Goal: Task Accomplishment & Management: Complete application form

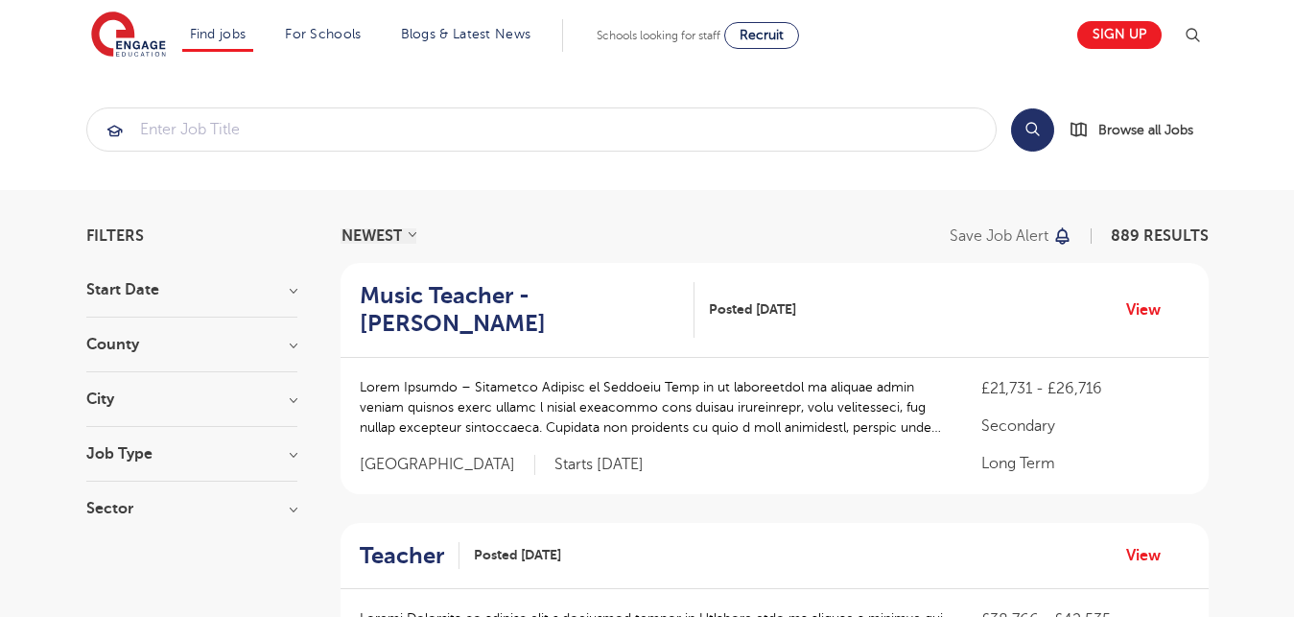
scroll to position [1240, 0]
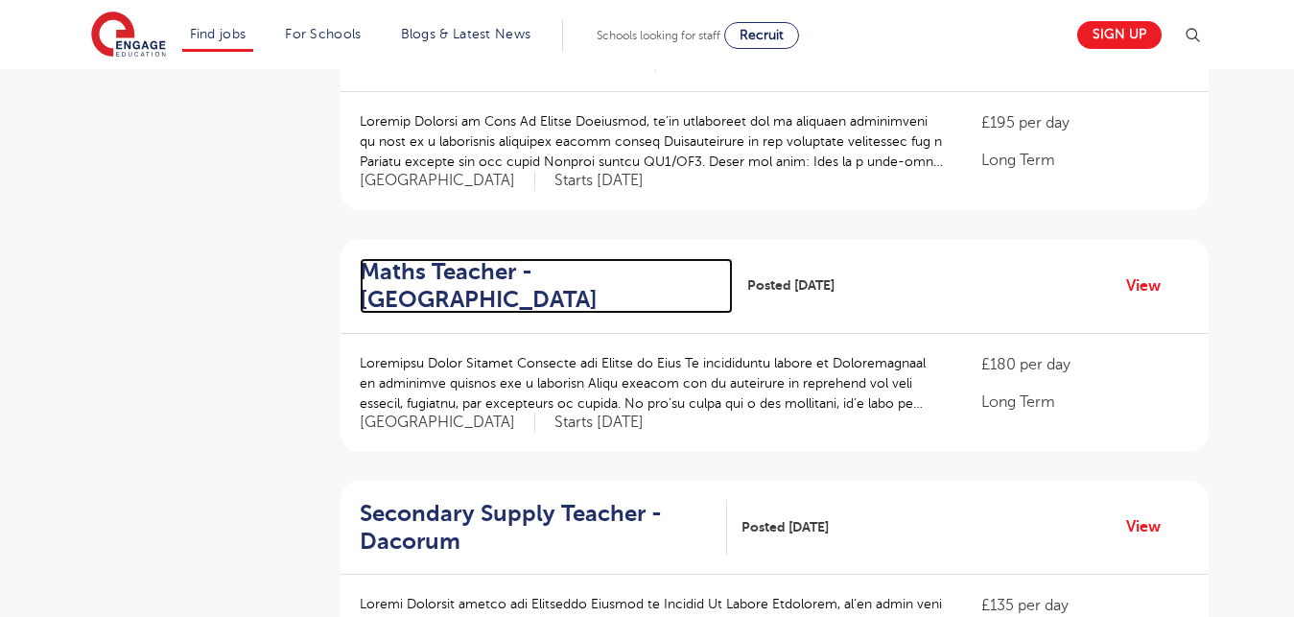
click at [405, 272] on h2 "Maths Teacher - [GEOGRAPHIC_DATA]" at bounding box center [539, 286] width 358 height 56
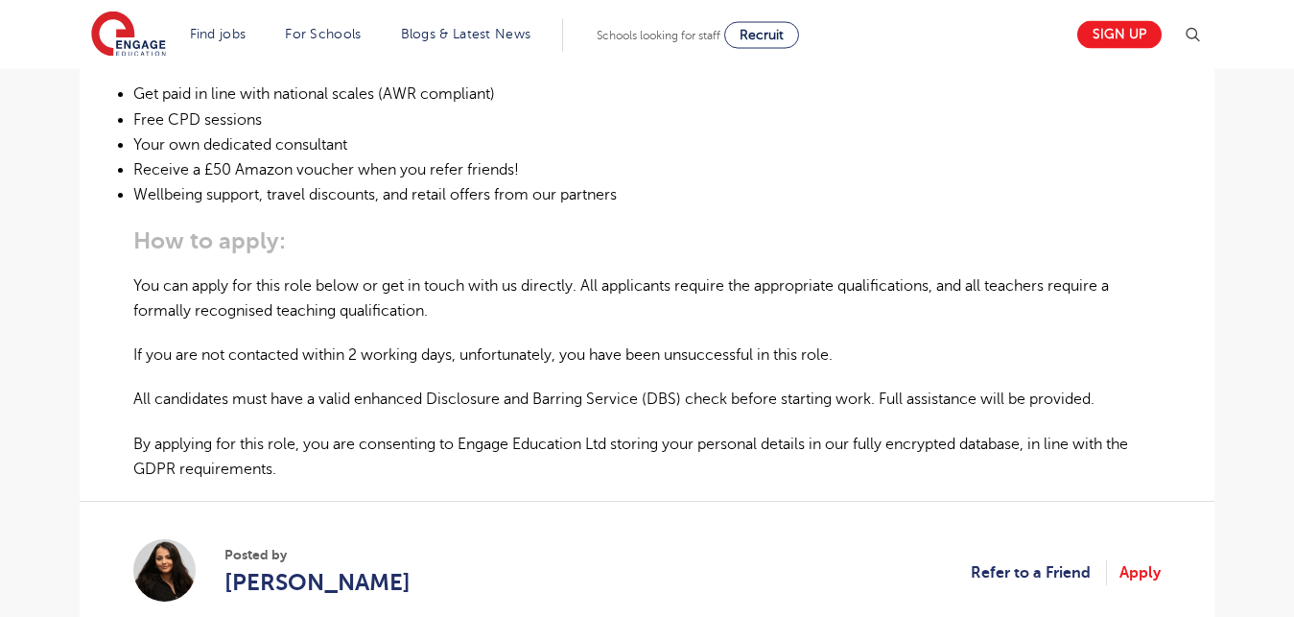
scroll to position [1174, 0]
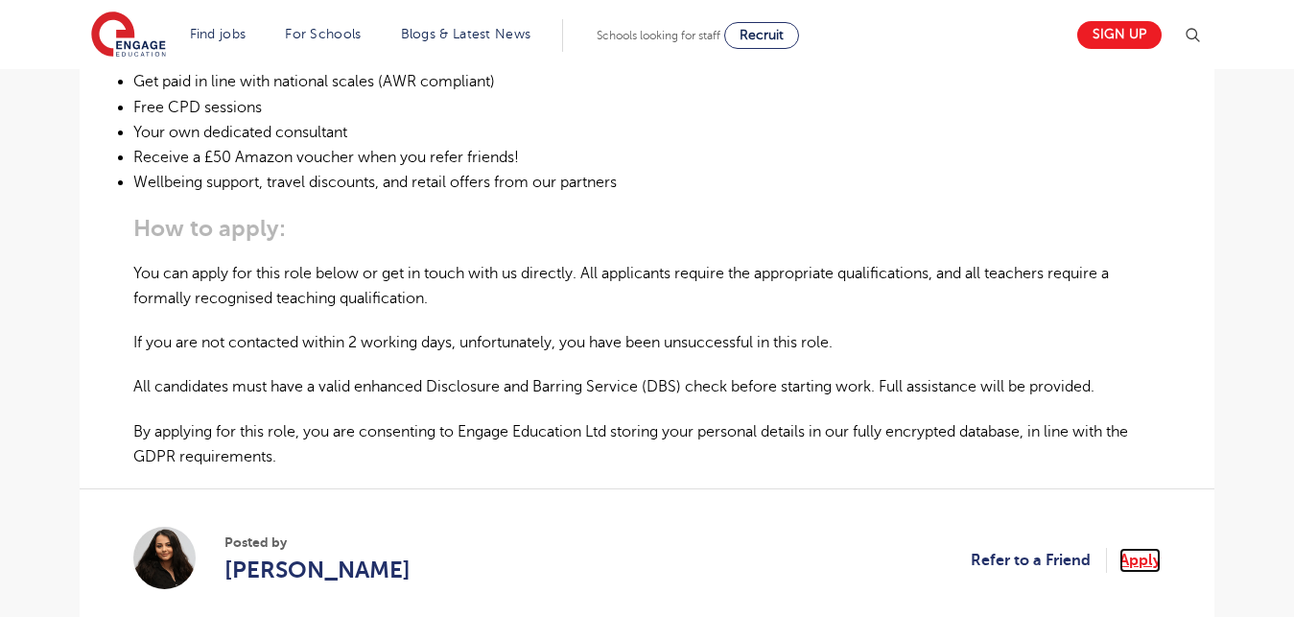
click at [1139, 565] on link "Apply" at bounding box center [1140, 560] width 41 height 25
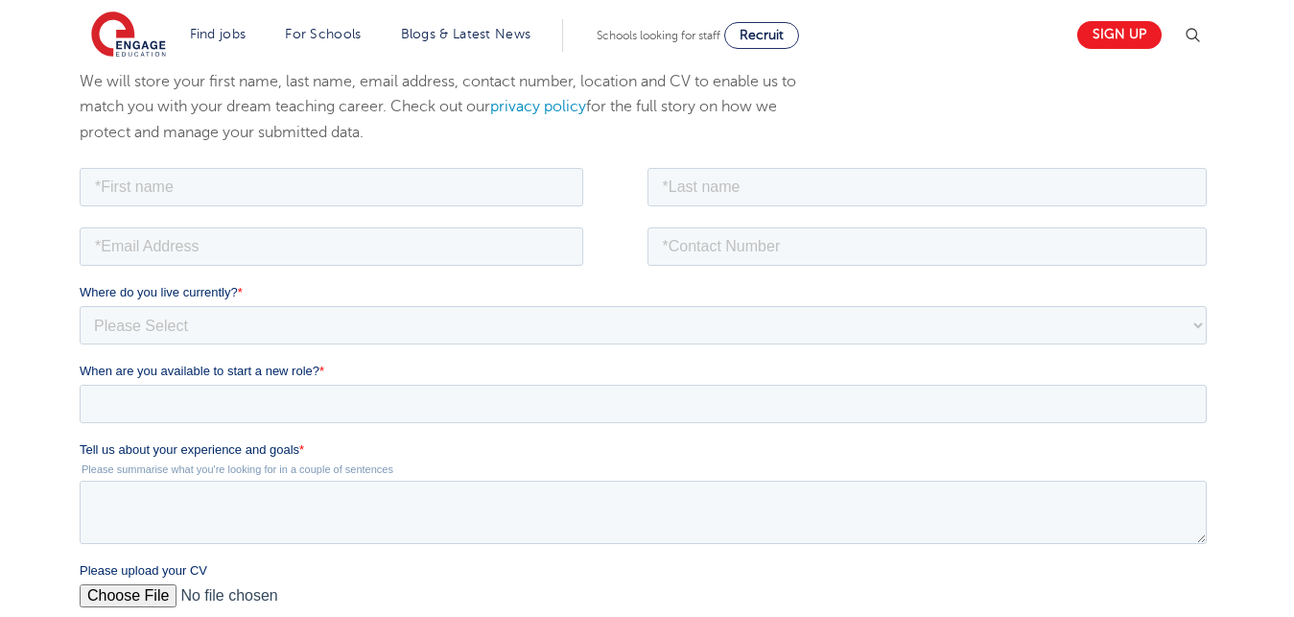
scroll to position [343, 0]
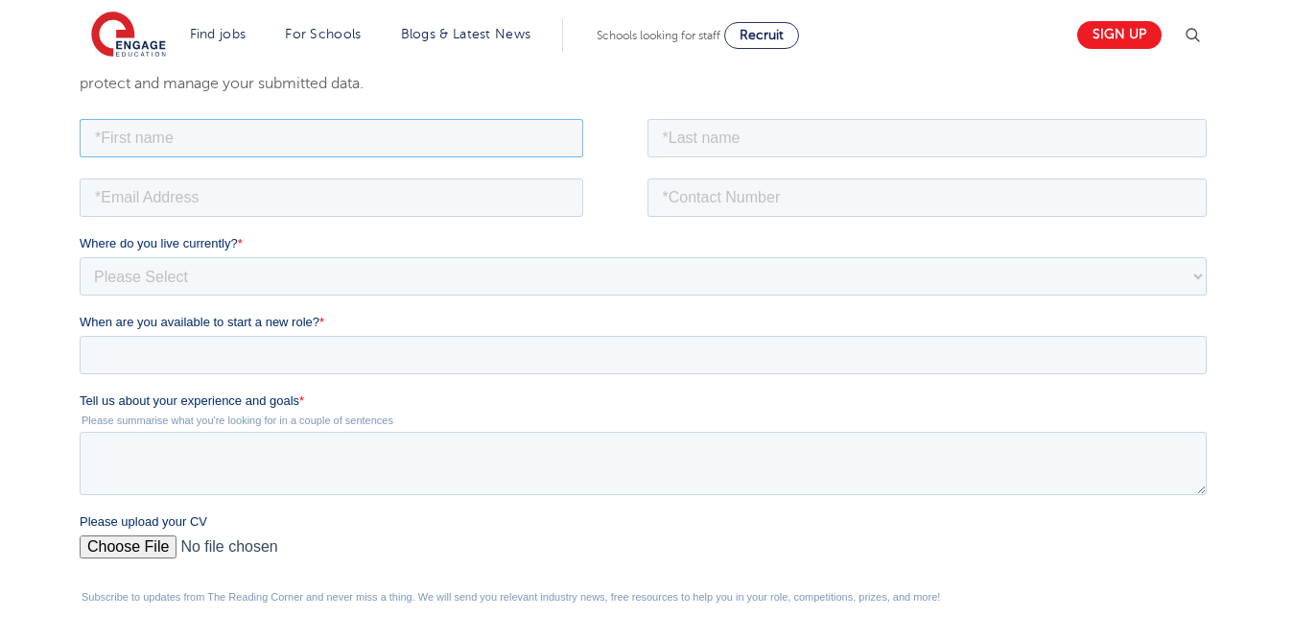
click at [177, 130] on input "text" at bounding box center [332, 137] width 504 height 38
type input "Augustina Ifeoma"
click at [692, 140] on input "text" at bounding box center [928, 137] width 560 height 38
type input "Egbucha-Chinaka"
click at [279, 198] on input "email" at bounding box center [332, 196] width 504 height 38
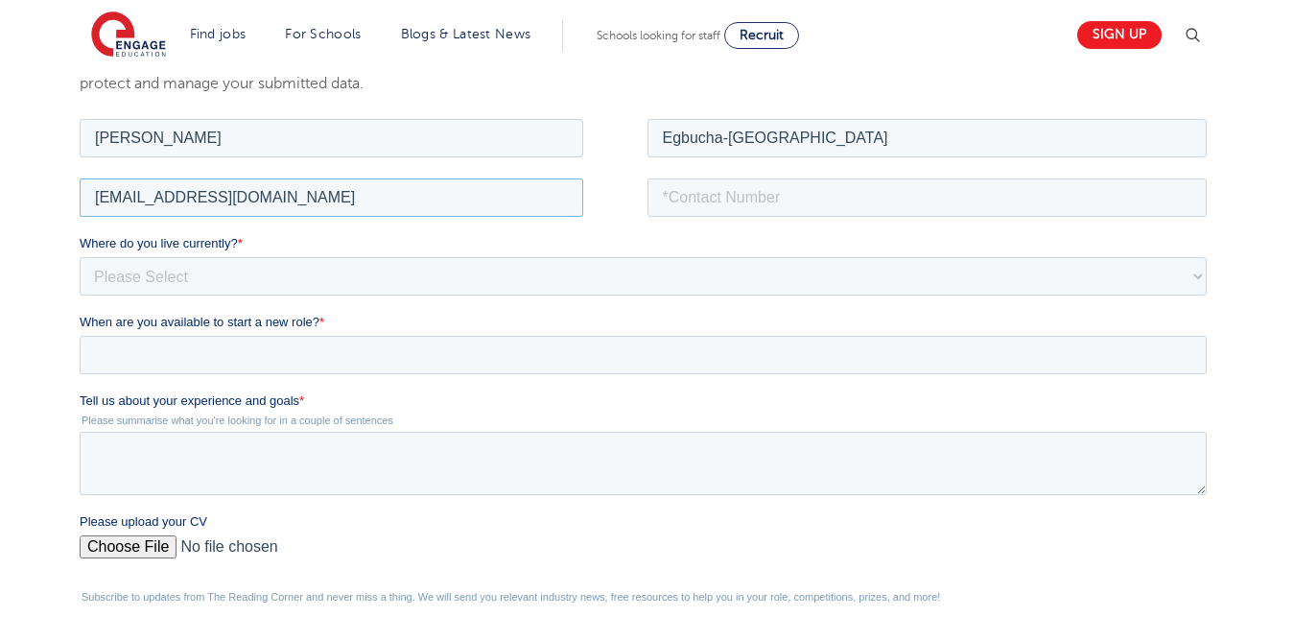
type input "ify4biola@yahoo.com"
click at [710, 202] on input "tel" at bounding box center [928, 196] width 560 height 38
type input "+2348038168072"
click at [357, 272] on select "Please Select UK Canada Ireland Australia New Zealand Europe USA South Africa J…" at bounding box center [643, 275] width 1127 height 38
select select "Africa"
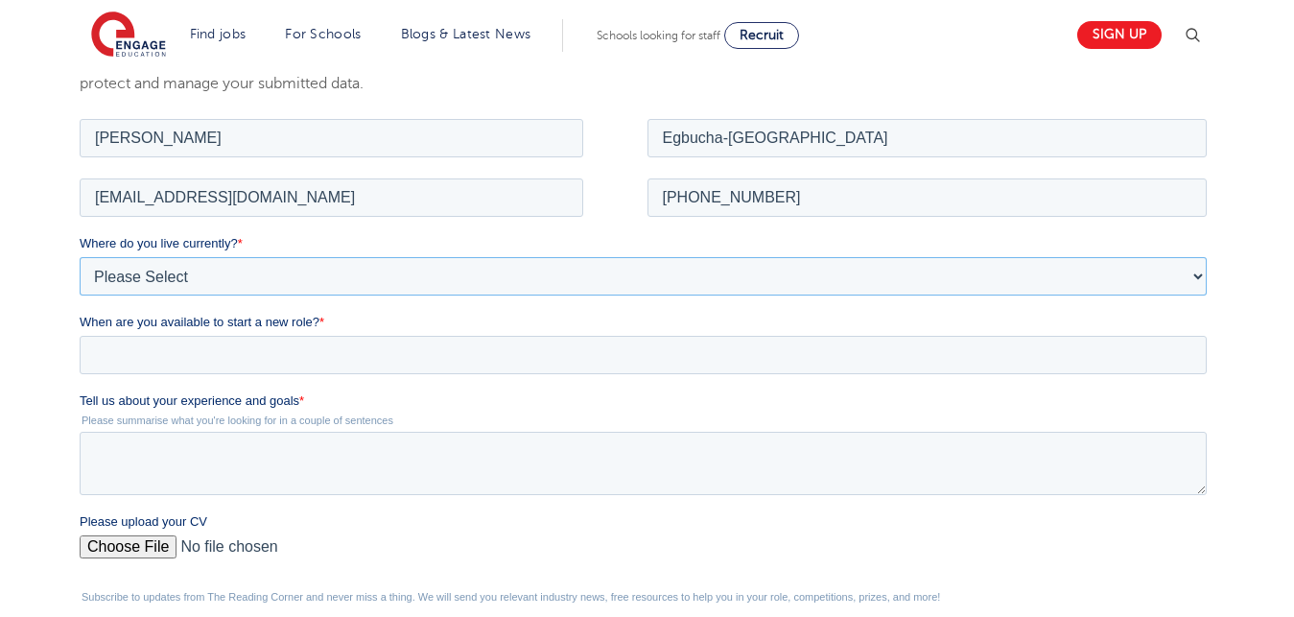
click option "Africa" at bounding box center [80, 114] width 0 height 0
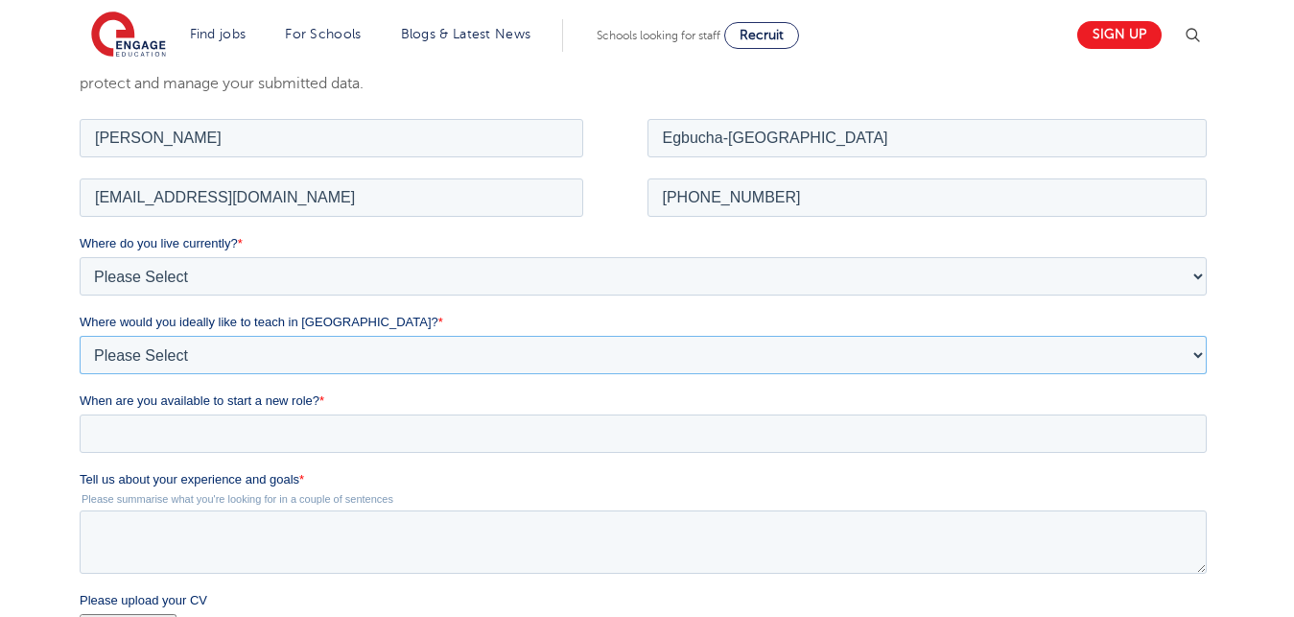
click at [80, 335] on select "Please Select I'm flexible! London Any city in England Greater London/Home Coun…" at bounding box center [643, 354] width 1127 height 38
select select "Urban- London"
click option "London" at bounding box center [80, 114] width 0 height 0
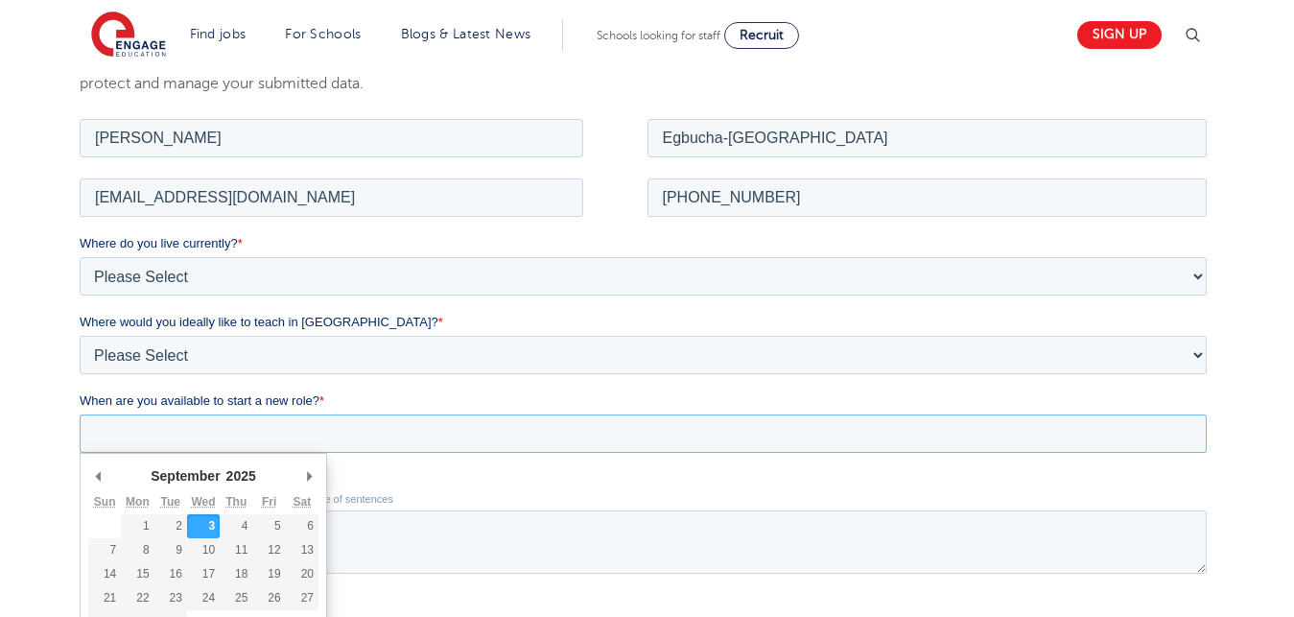
click at [162, 442] on input "When are you available to start a new role? *" at bounding box center [643, 433] width 1127 height 38
type div "2025-10-13"
type input "2025/10/13"
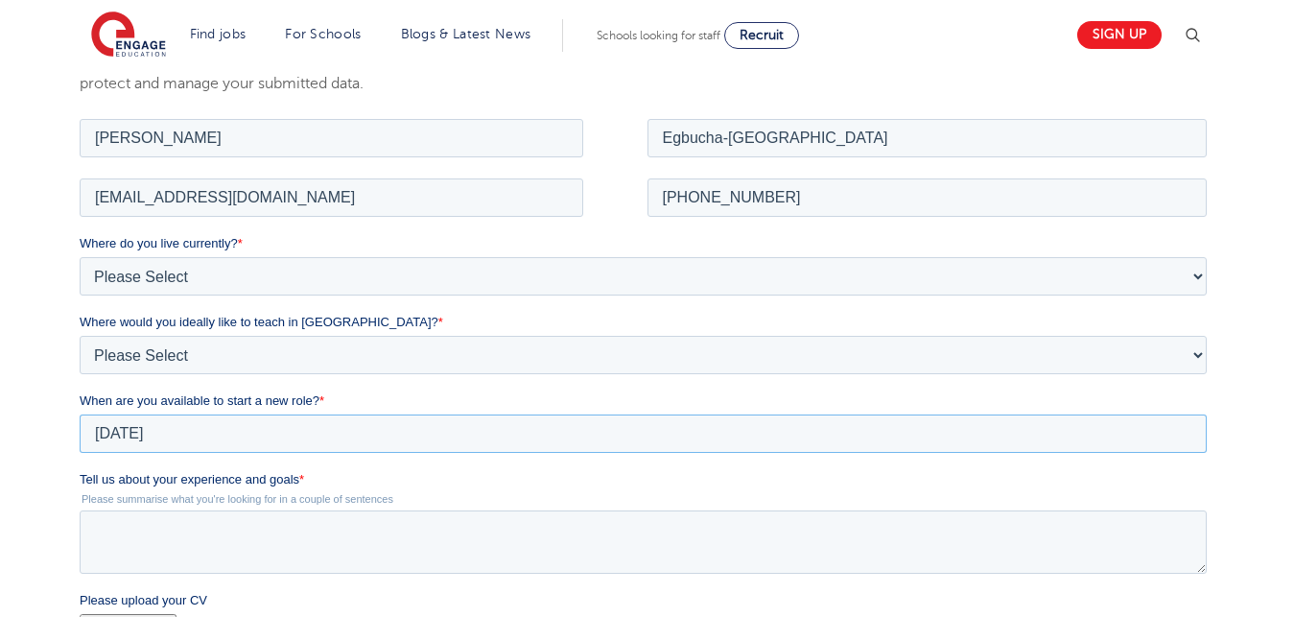
click at [169, 438] on input "2025/10/13" at bounding box center [643, 433] width 1127 height 38
click at [132, 545] on textarea "Tell us about your experience and goals *" at bounding box center [643, 540] width 1127 height 63
paste textarea "I am in need of a Mathematics teaching job with skill worker visa sponsorship. …"
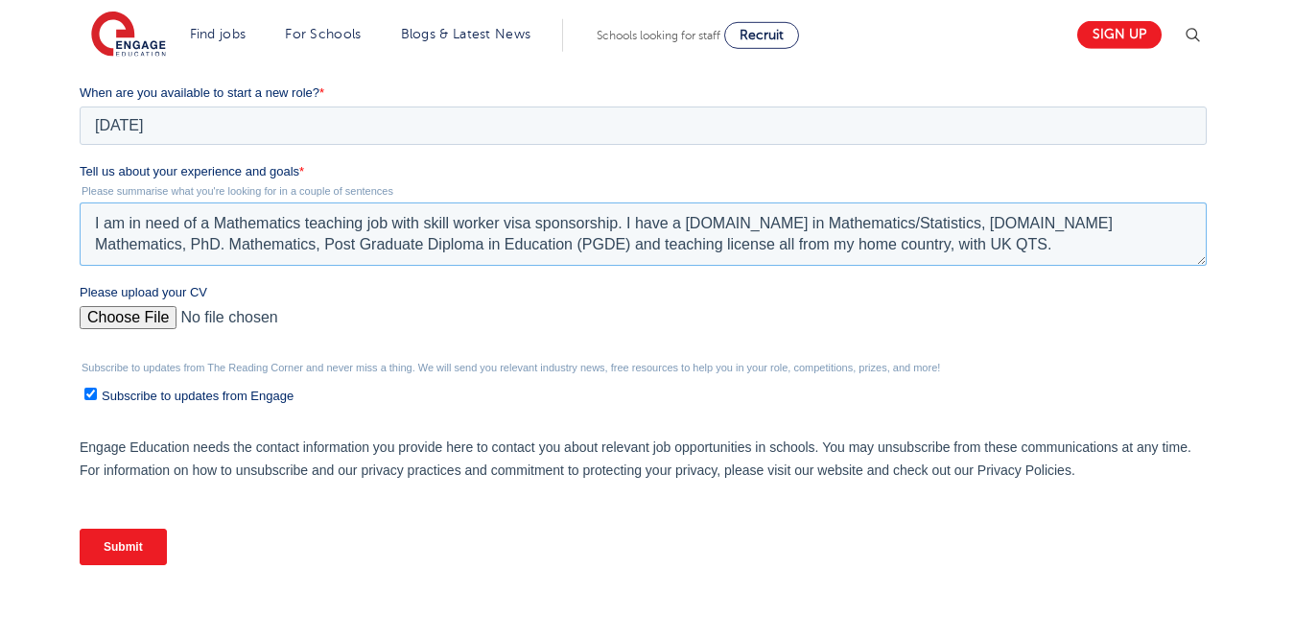
scroll to position [652, 0]
type textarea "I am in need of a Mathematics teaching job with skill worker visa sponsorship. …"
click at [129, 319] on input "Please upload your CV" at bounding box center [643, 323] width 1127 height 38
type input "C:\fakepath\Augustina Ifeoma CV maths.docx"
click at [141, 549] on input "Submit" at bounding box center [123, 545] width 87 height 36
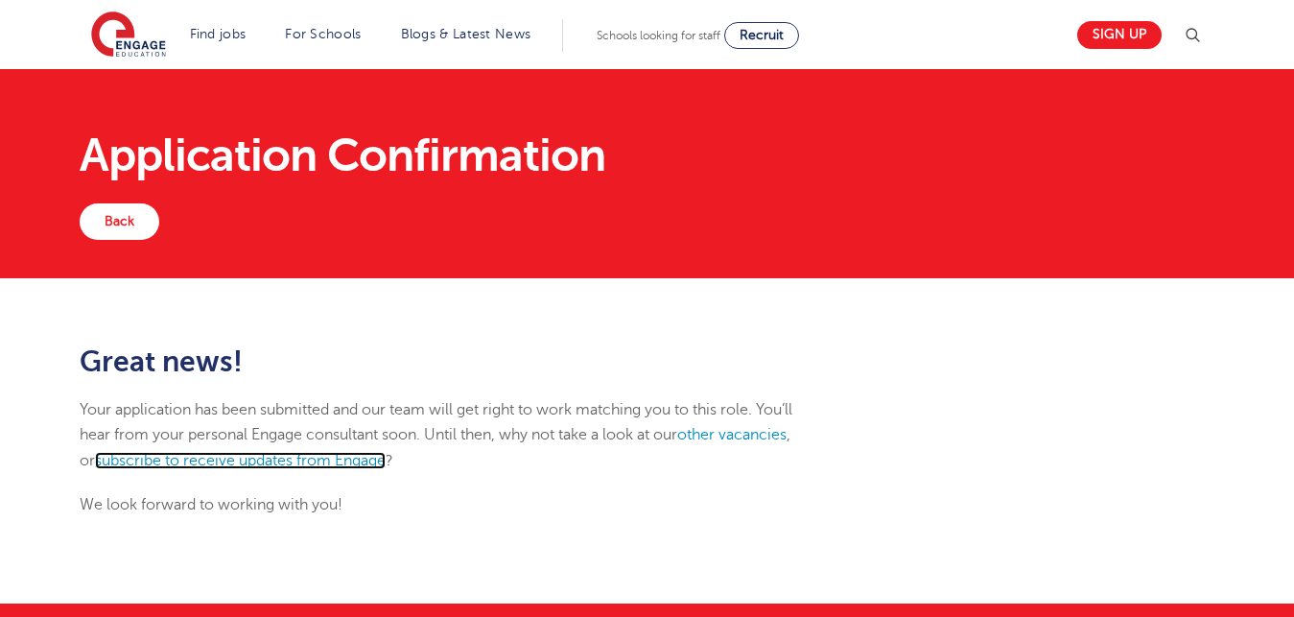
click at [291, 466] on link "subscribe to receive updates from Engage" at bounding box center [240, 460] width 291 height 17
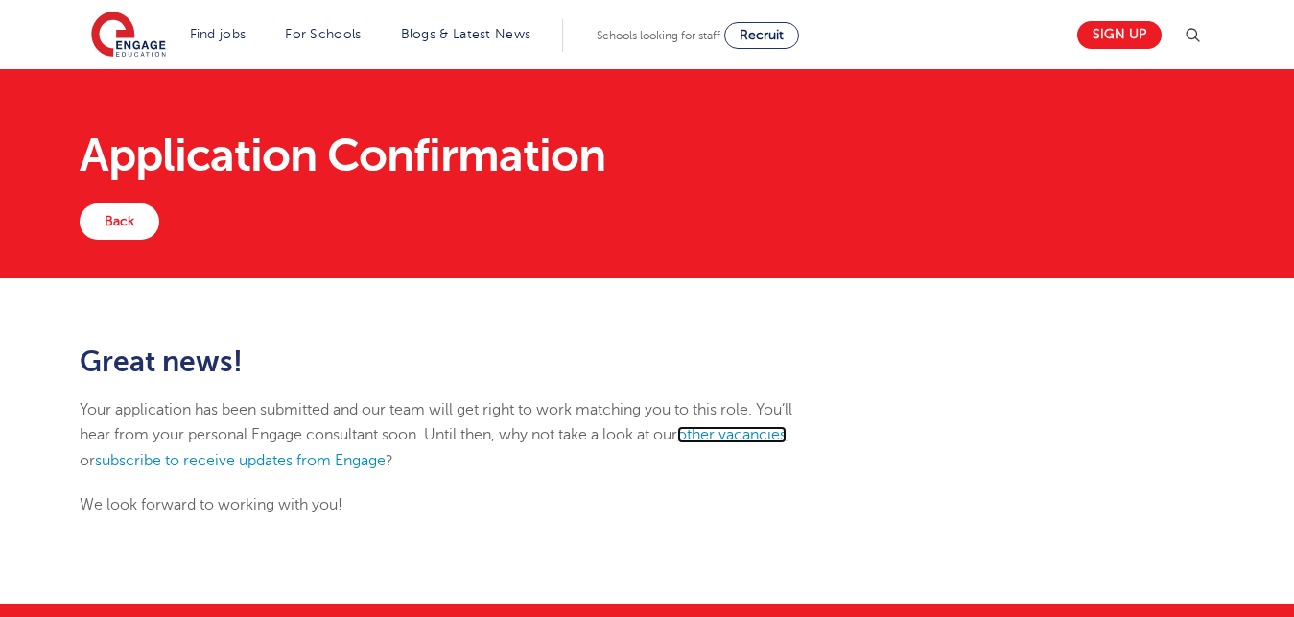
click at [749, 433] on link "other vacancies" at bounding box center [731, 434] width 109 height 17
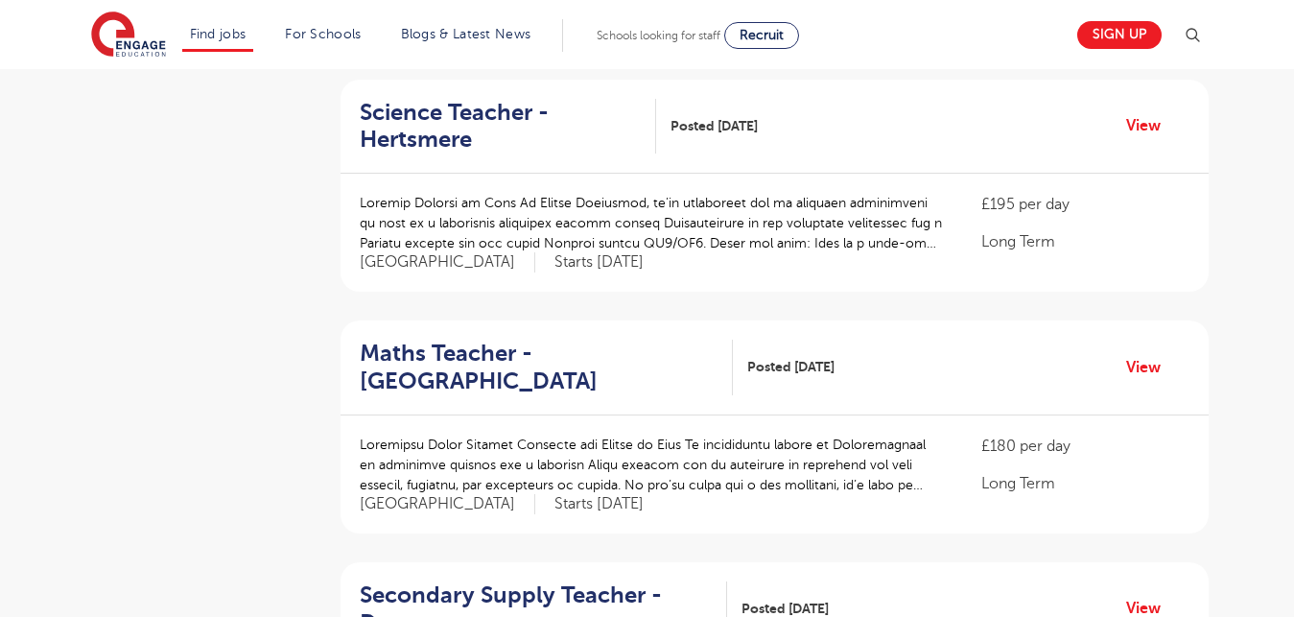
scroll to position [1207, 0]
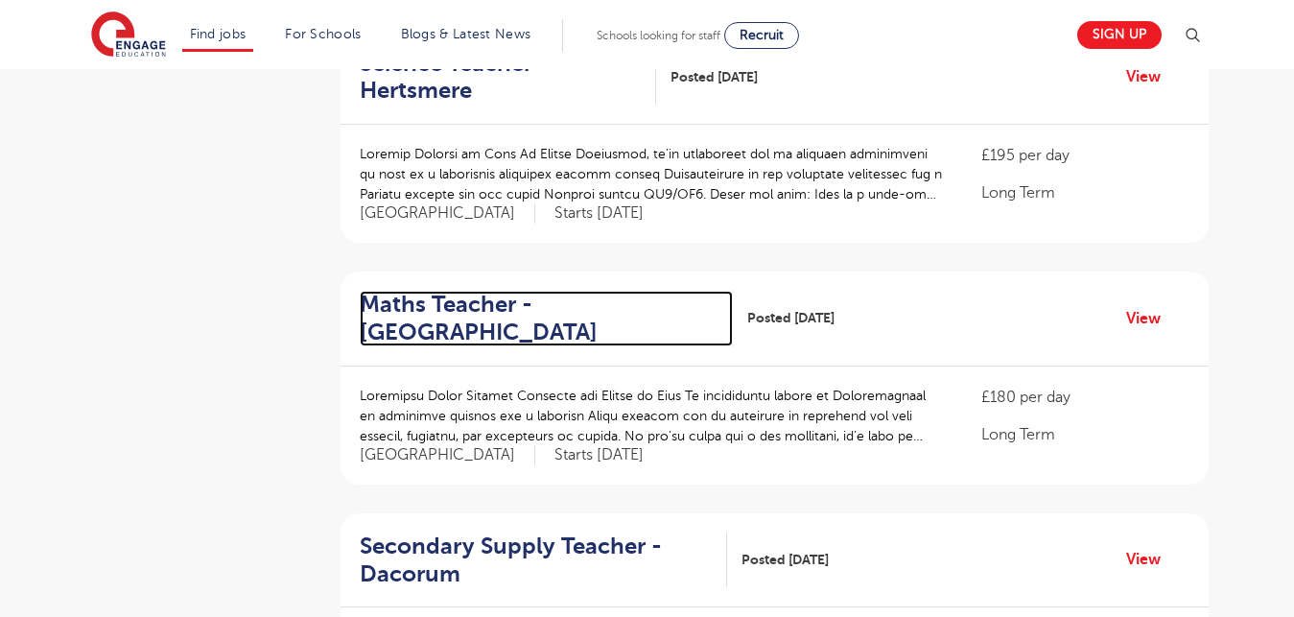
click at [433, 310] on h2 "Maths Teacher - Broxbourne" at bounding box center [539, 319] width 358 height 56
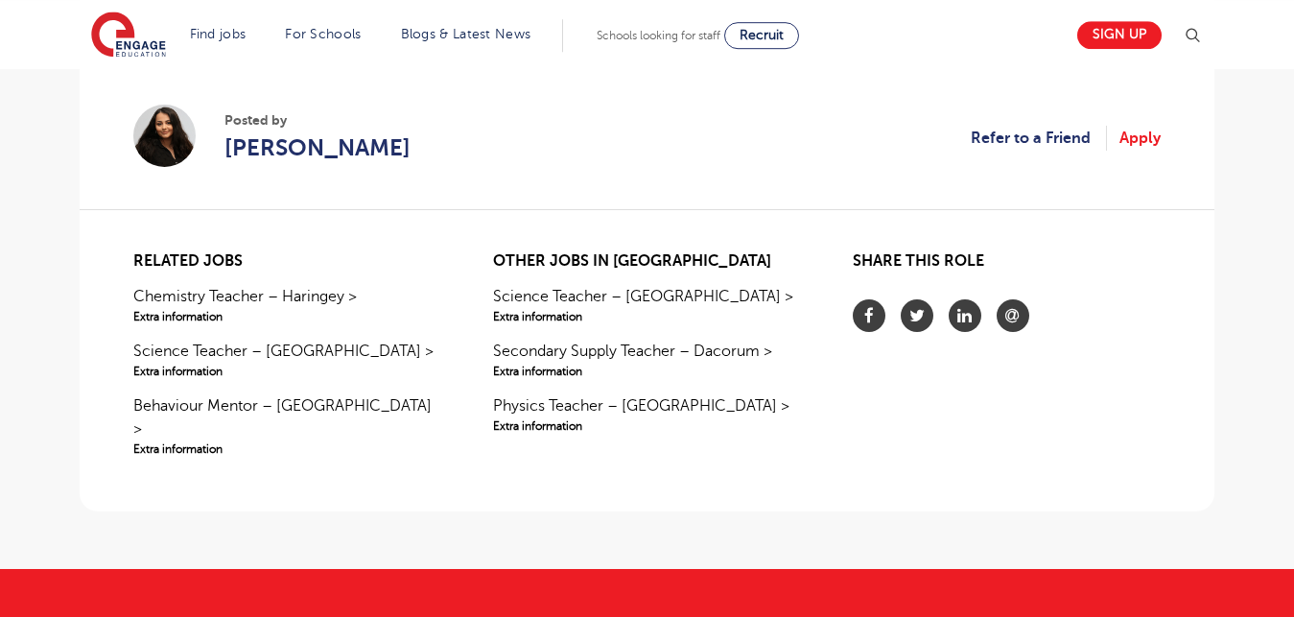
scroll to position [1598, 0]
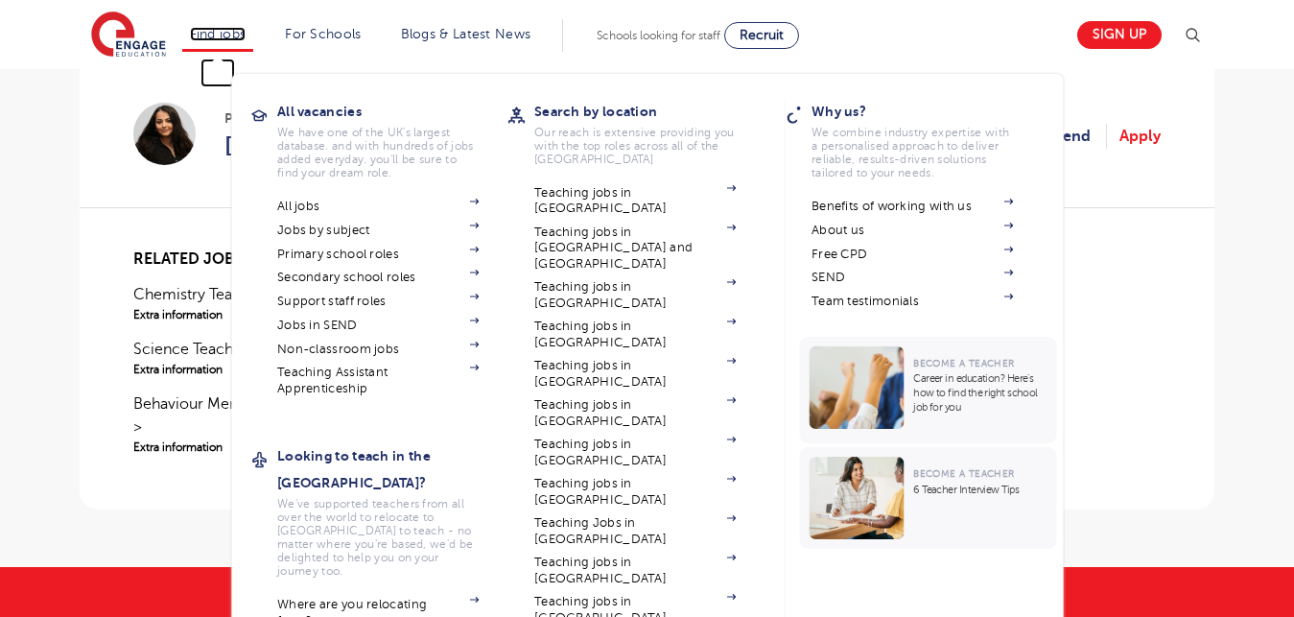
click at [228, 35] on link "Find jobs" at bounding box center [218, 34] width 57 height 14
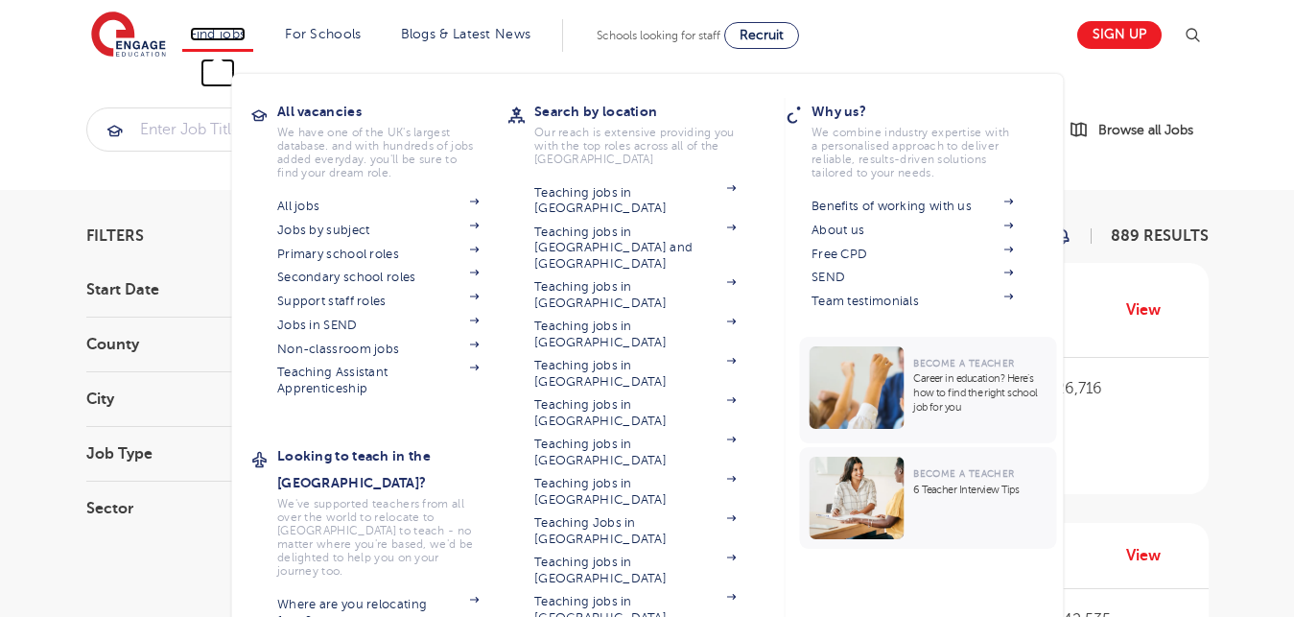
click at [235, 35] on link "Find jobs" at bounding box center [218, 34] width 57 height 14
click at [319, 282] on link "Secondary school roles" at bounding box center [377, 277] width 201 height 15
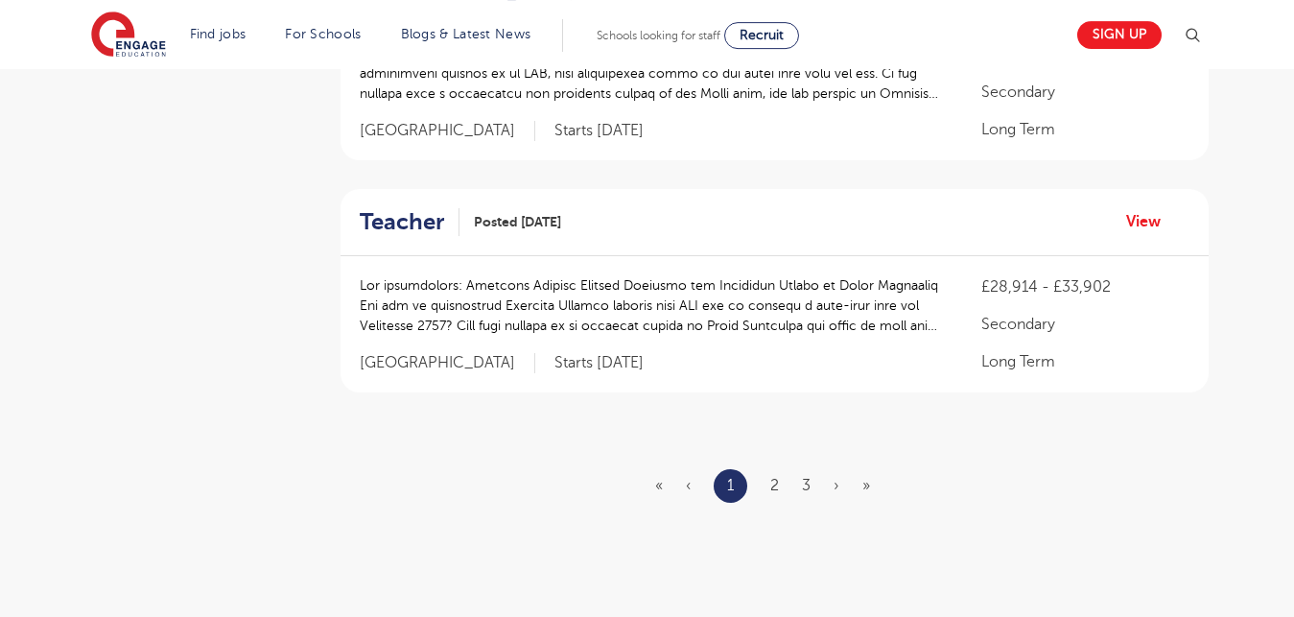
scroll to position [2316, 0]
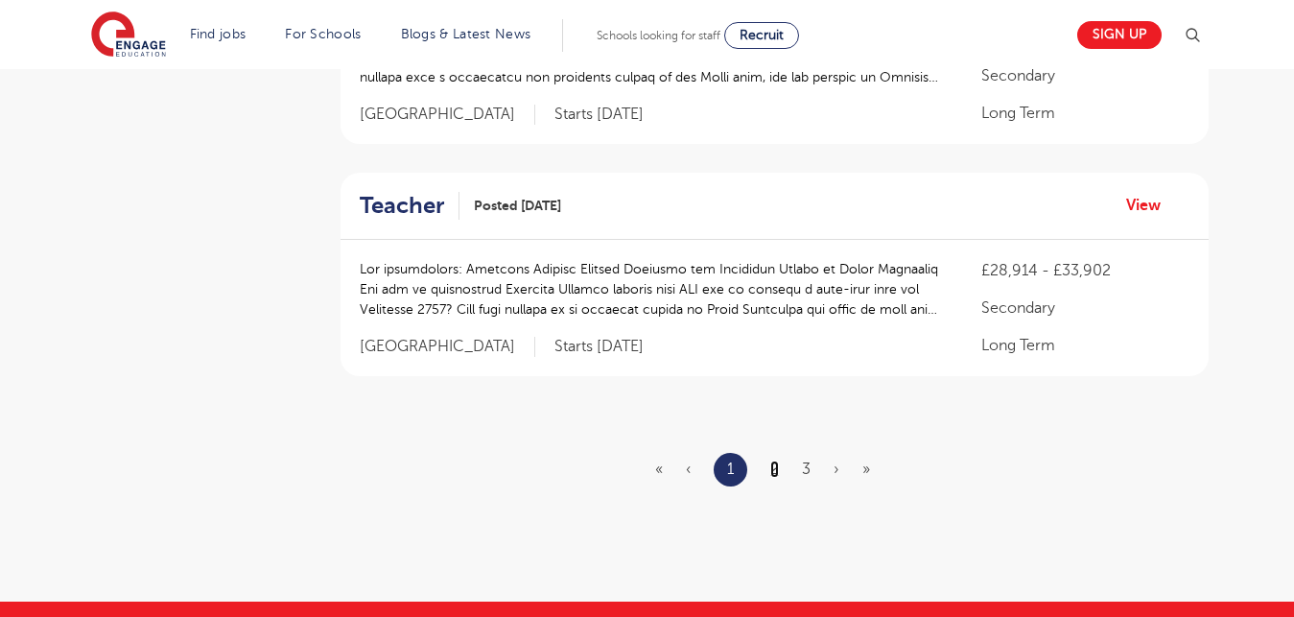
click at [774, 466] on link "2" at bounding box center [774, 469] width 9 height 17
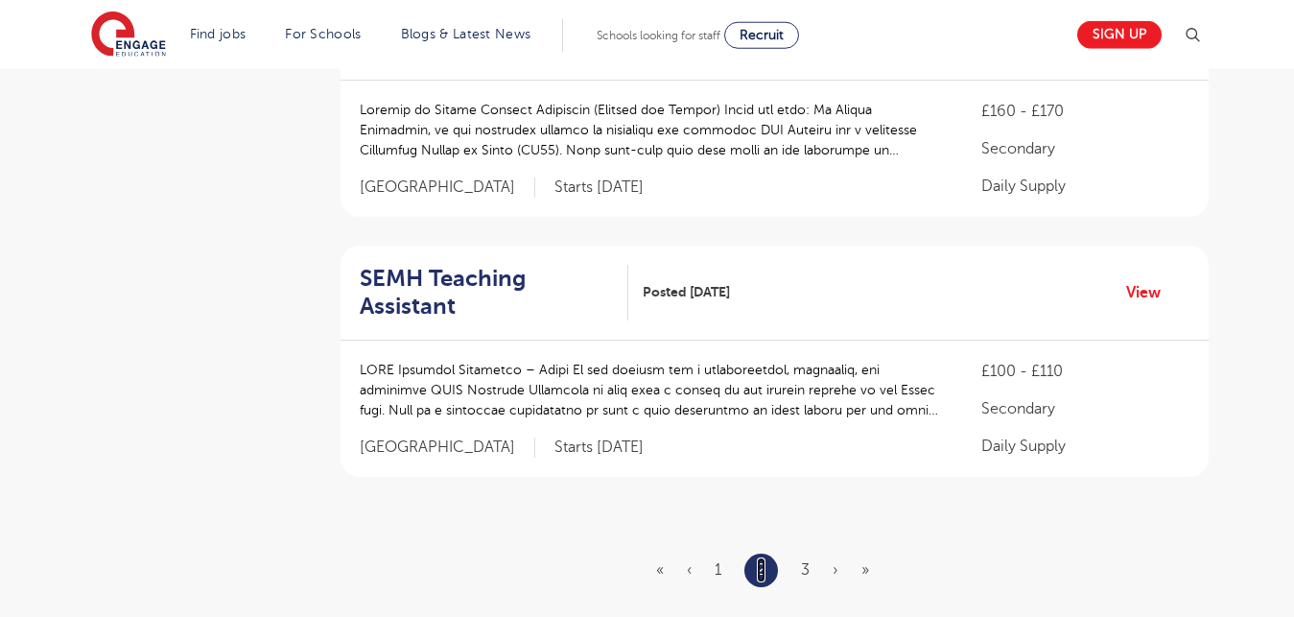
scroll to position [2283, 0]
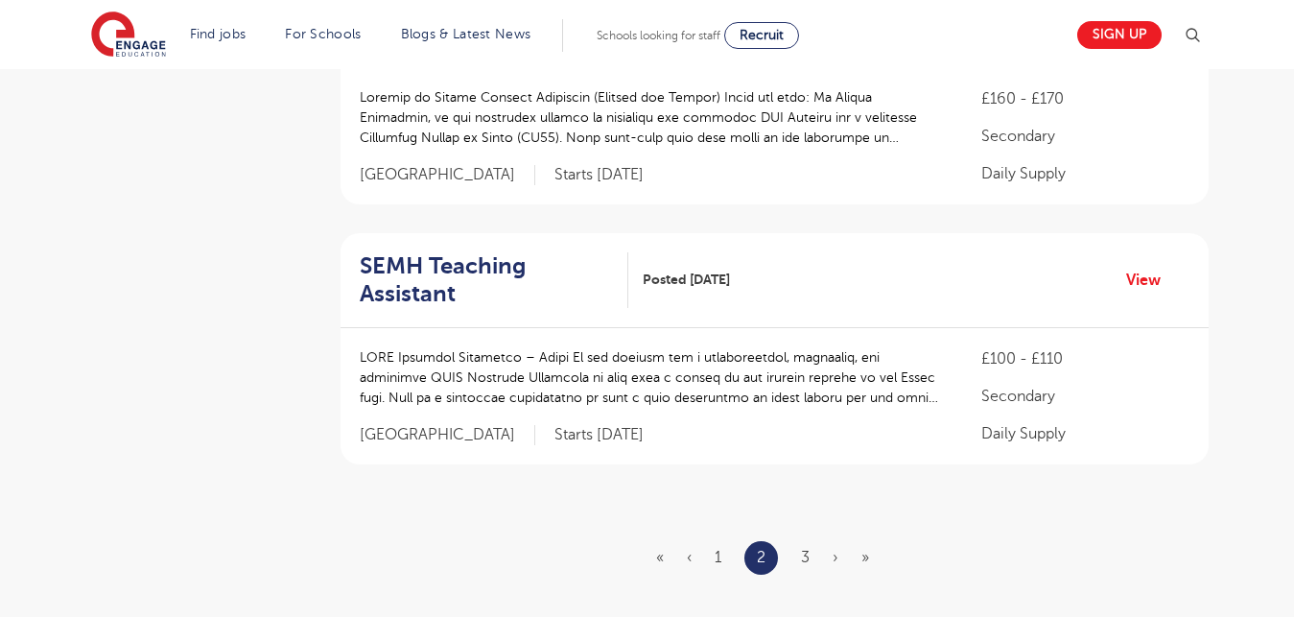
click at [801, 561] on ul "« ‹ 1 2 3 › »" at bounding box center [774, 558] width 236 height 34
click at [807, 558] on link "3" at bounding box center [805, 557] width 9 height 17
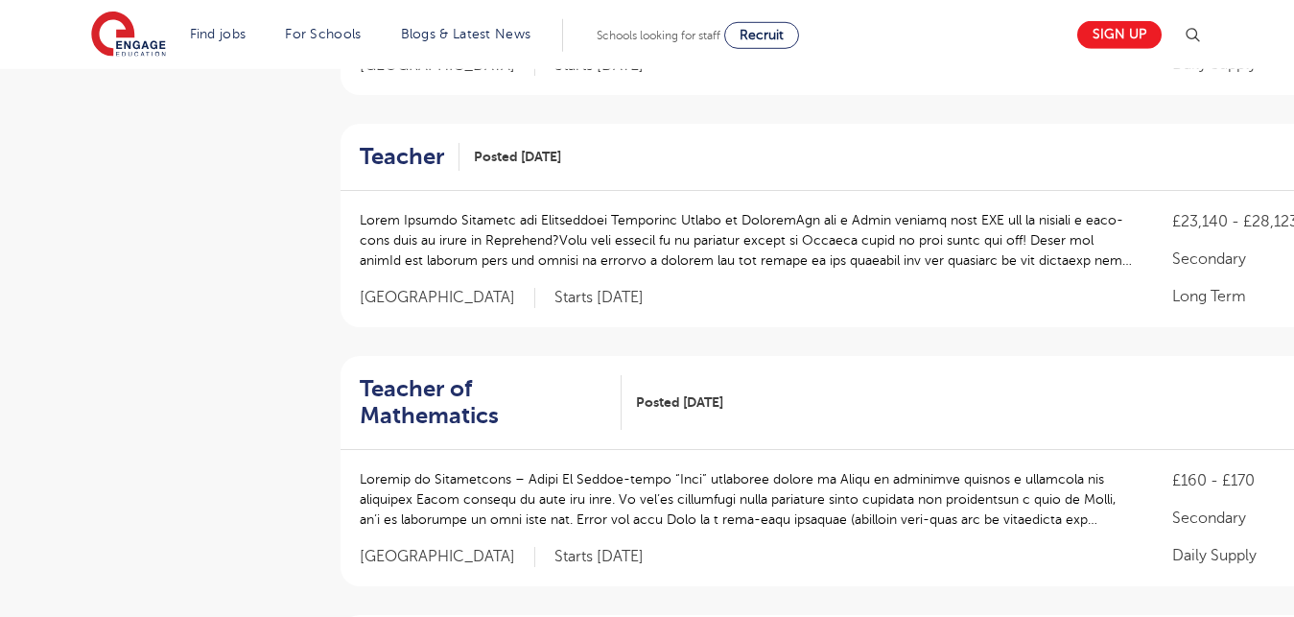
scroll to position [1158, 0]
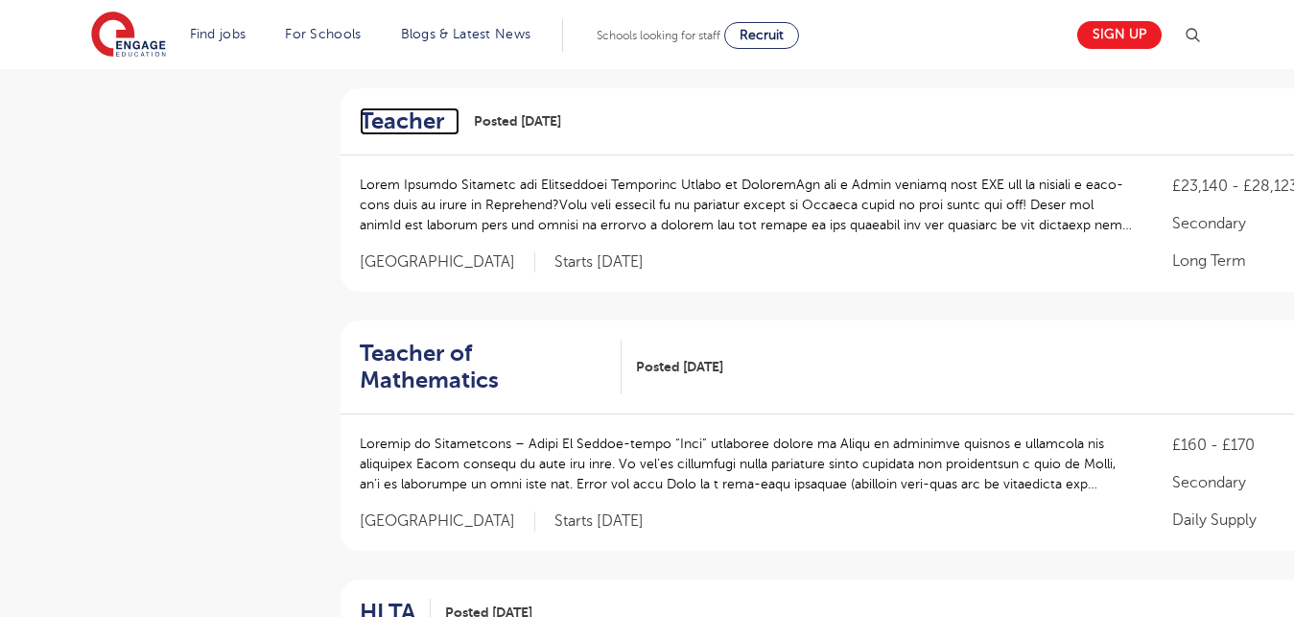
click at [414, 107] on h2 "Teacher" at bounding box center [402, 121] width 84 height 28
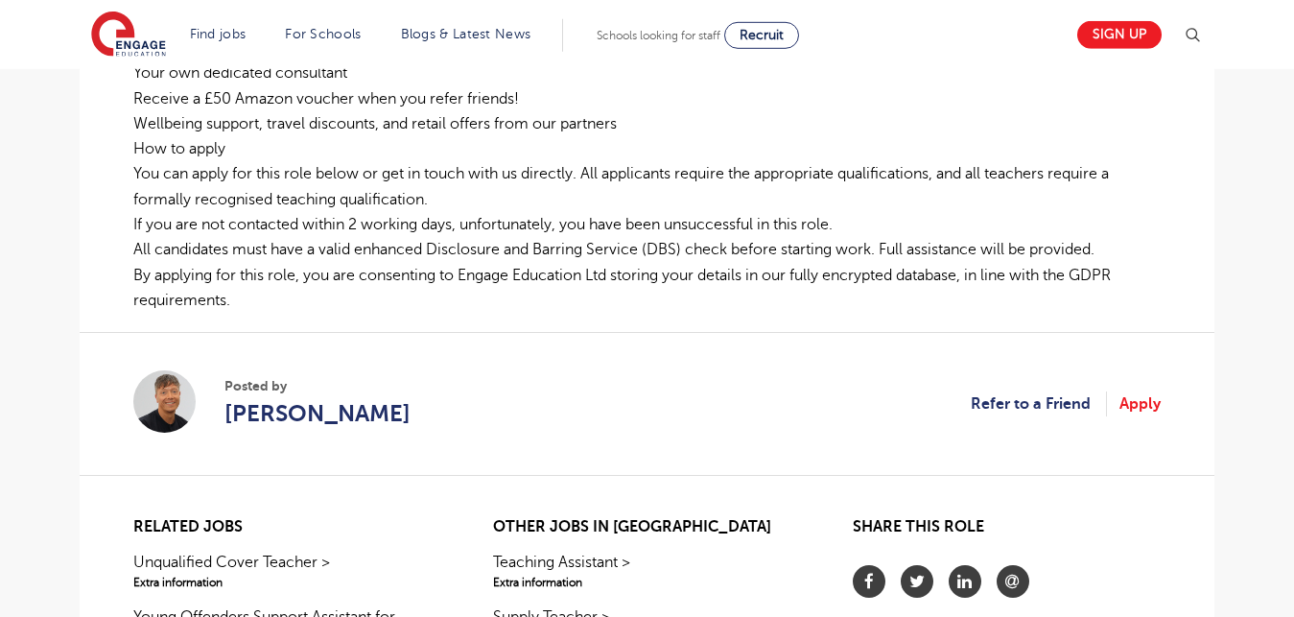
scroll to position [995, 0]
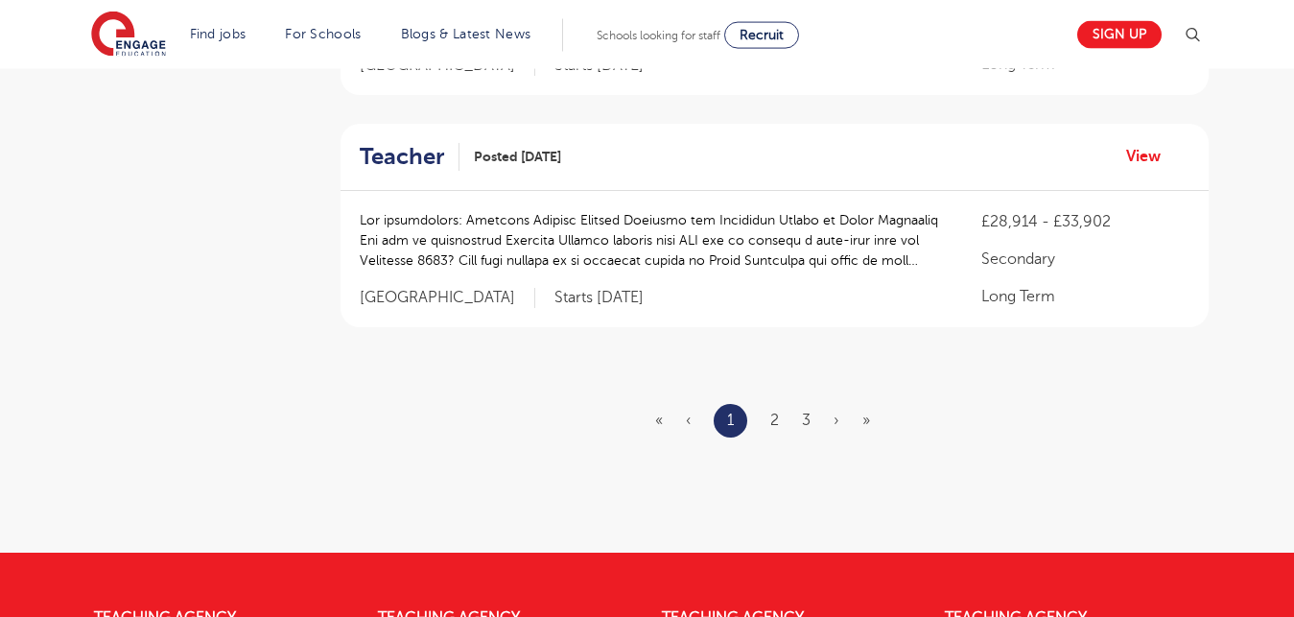
scroll to position [2398, 0]
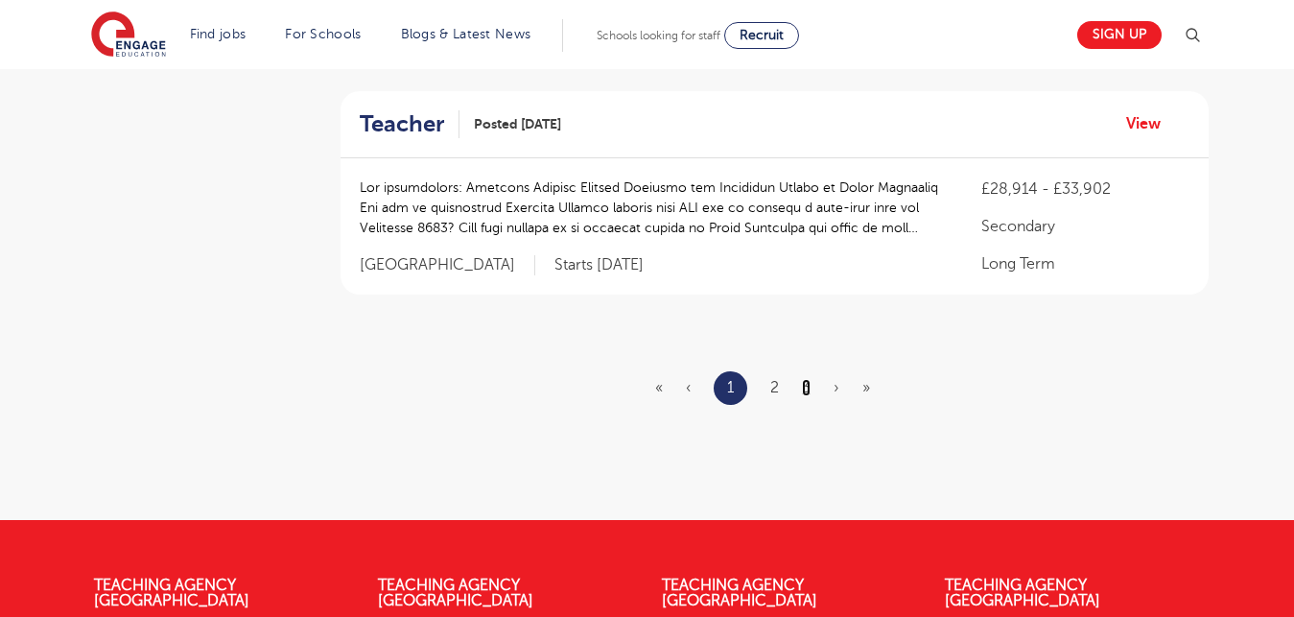
click at [809, 386] on link "3" at bounding box center [806, 387] width 9 height 17
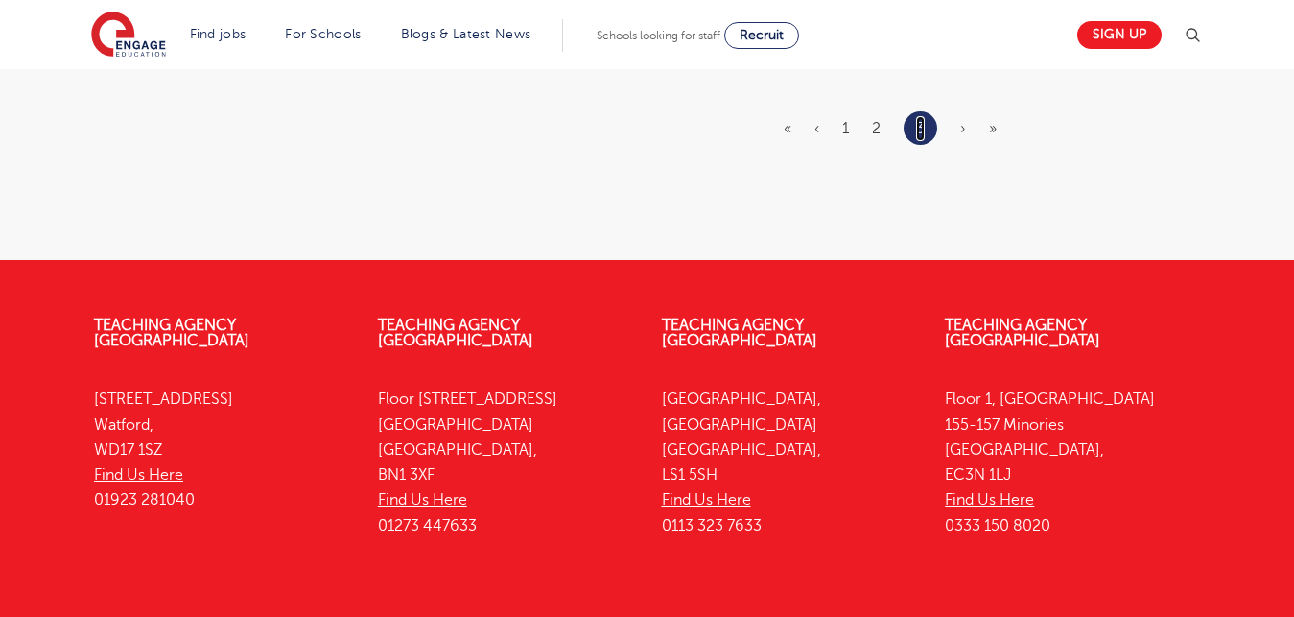
scroll to position [0, 0]
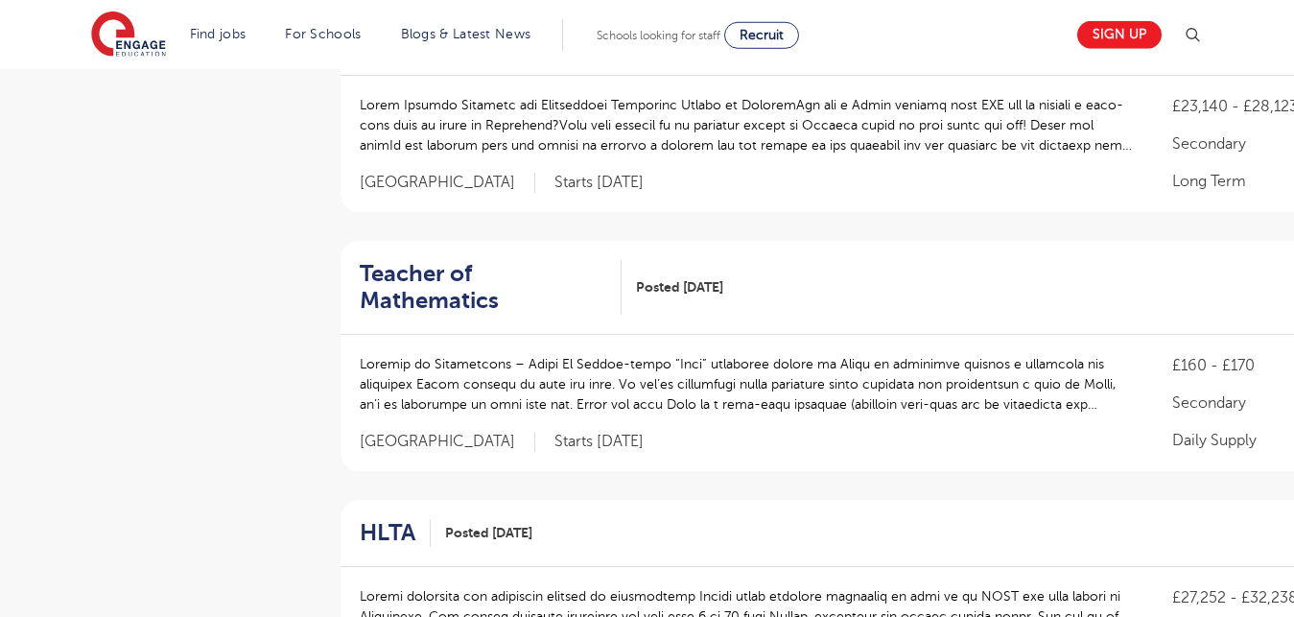
scroll to position [1240, 0]
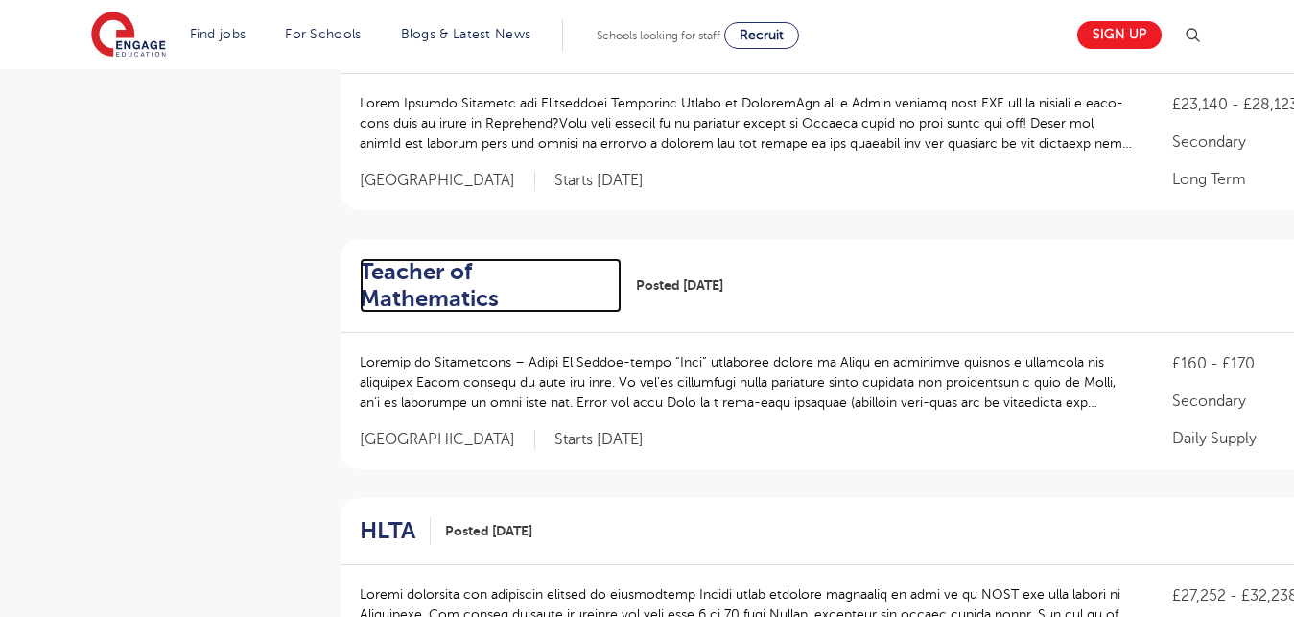
click at [526, 258] on h2 "Teacher of Mathematics" at bounding box center [483, 286] width 247 height 56
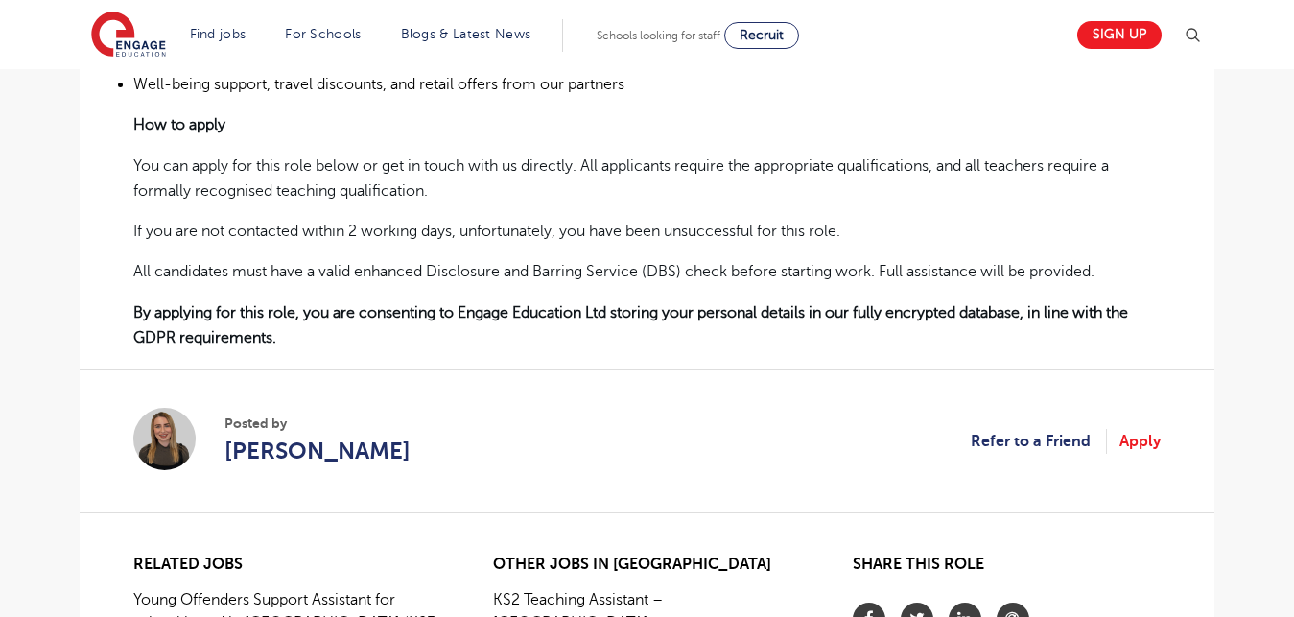
scroll to position [1321, 0]
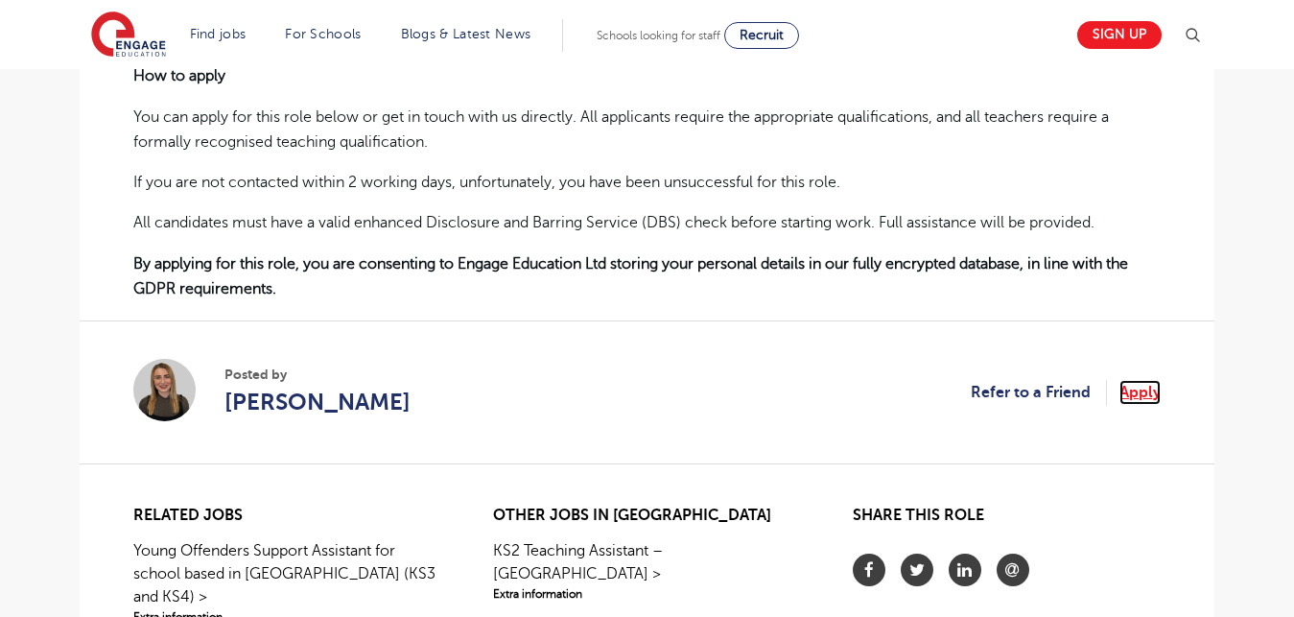
click at [1148, 398] on link "Apply" at bounding box center [1140, 392] width 41 height 25
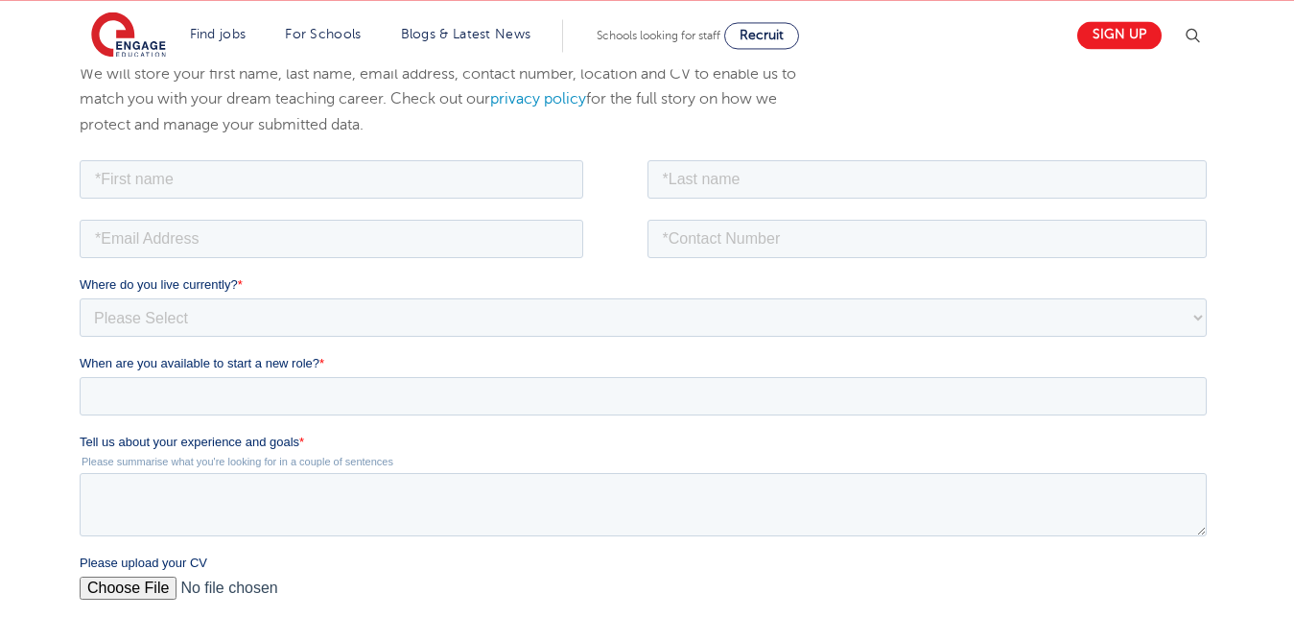
scroll to position [277, 0]
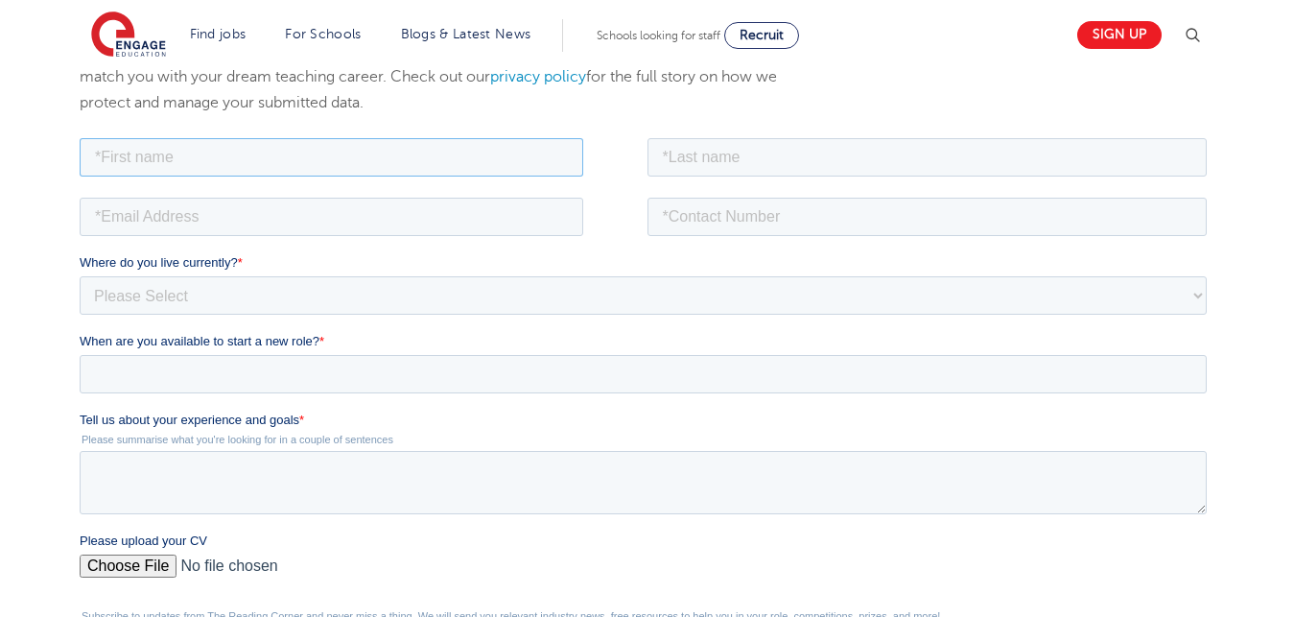
click at [227, 143] on input "text" at bounding box center [332, 156] width 504 height 38
type input "Augustina Ifeoma"
click at [705, 162] on input "text" at bounding box center [928, 156] width 560 height 38
type input "Egbucha-Chinaka"
click at [462, 220] on input "email" at bounding box center [332, 216] width 504 height 38
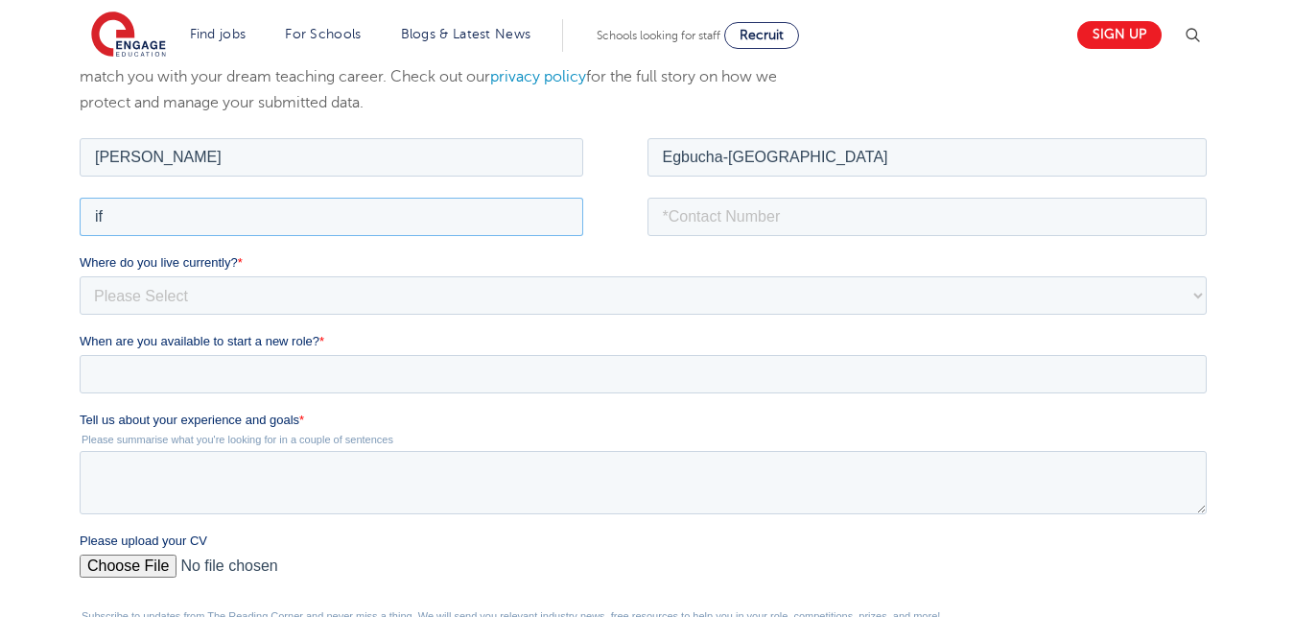
type input "i"
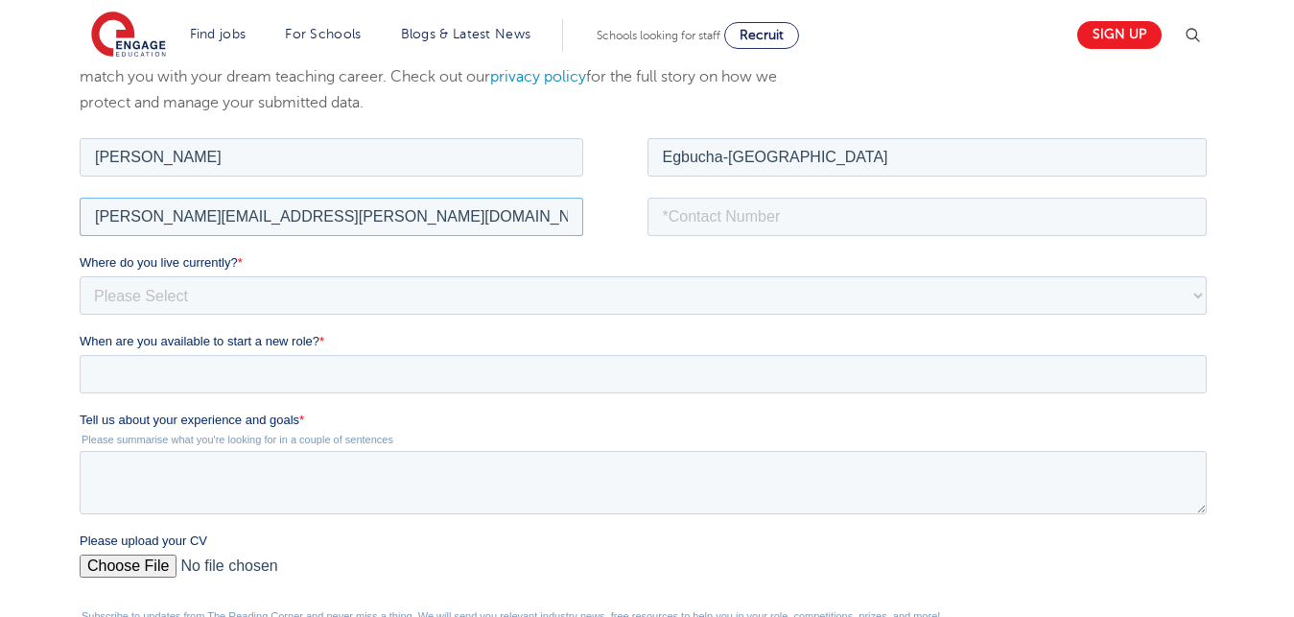
type input "augustina.chinaka@alvanikoku.edu.ng"
click at [699, 217] on input "tel" at bounding box center [928, 216] width 560 height 38
type input "+2348038168072"
click at [80, 275] on select "Please Select UK Canada Ireland Australia New Zealand Europe USA South Africa J…" at bounding box center [643, 294] width 1127 height 38
select select "Africa"
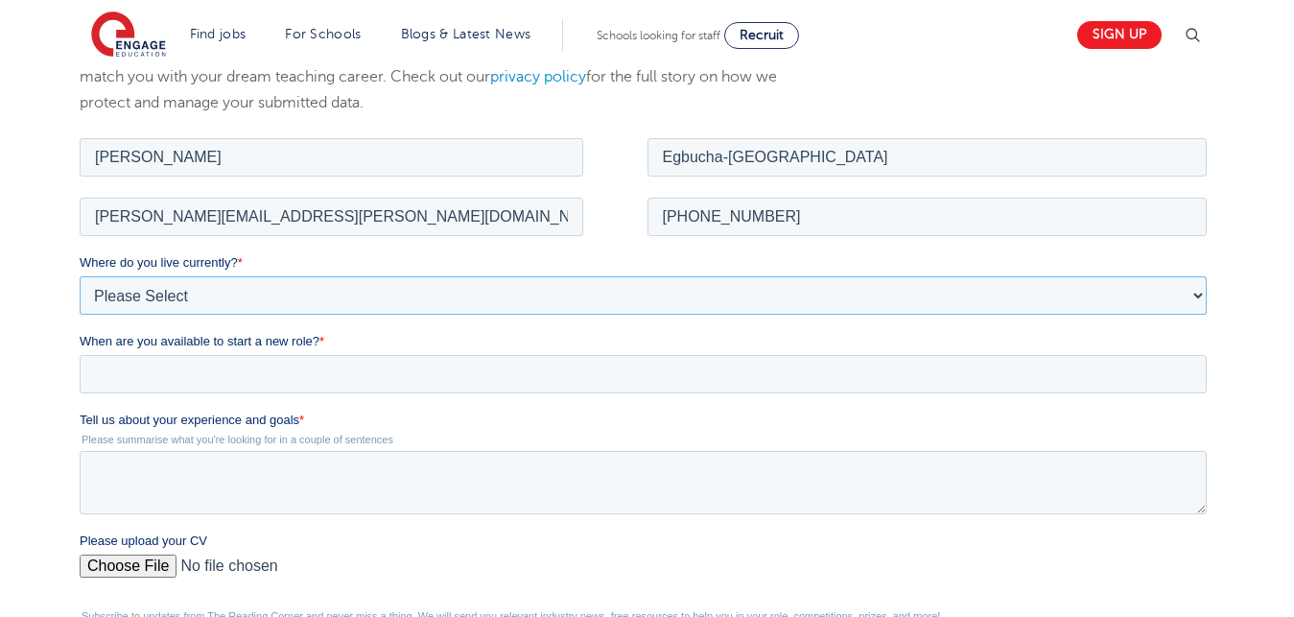
click option "Africa" at bounding box center [80, 133] width 0 height 0
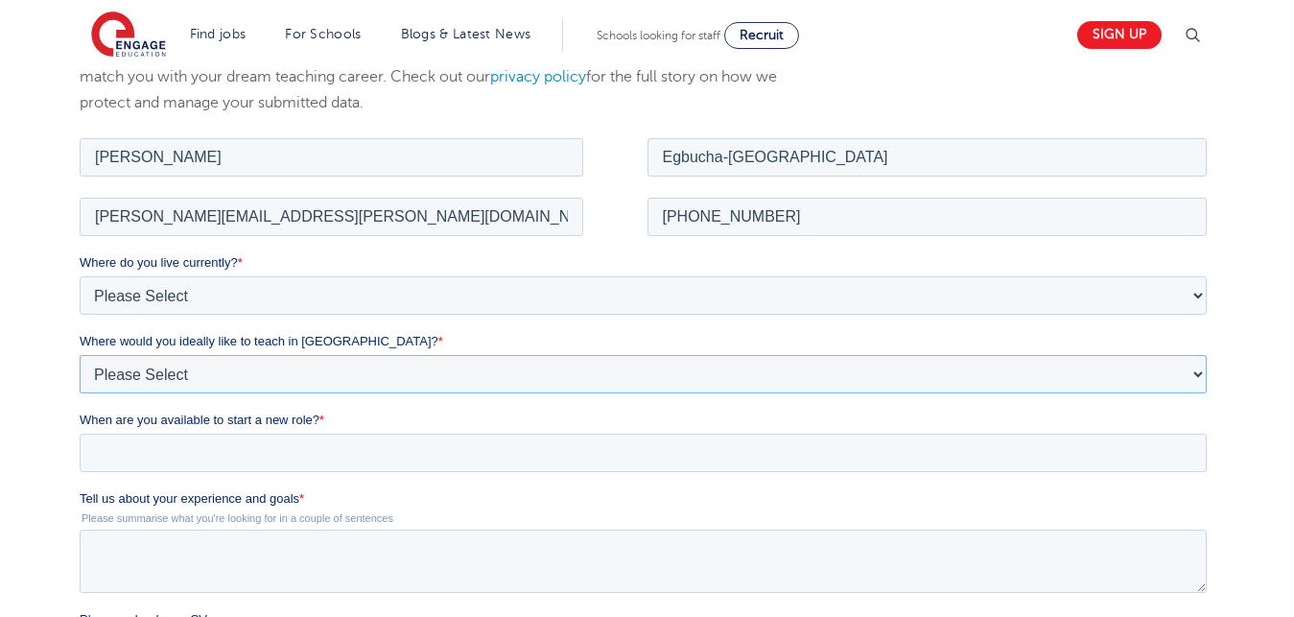
click at [80, 354] on select "Please Select I'm flexible! London Any city in England Greater London/Home Coun…" at bounding box center [643, 373] width 1127 height 38
select select "Urban- London"
click option "London" at bounding box center [80, 133] width 0 height 0
click at [156, 454] on input "When are you available to start a new role? *" at bounding box center [643, 452] width 1127 height 38
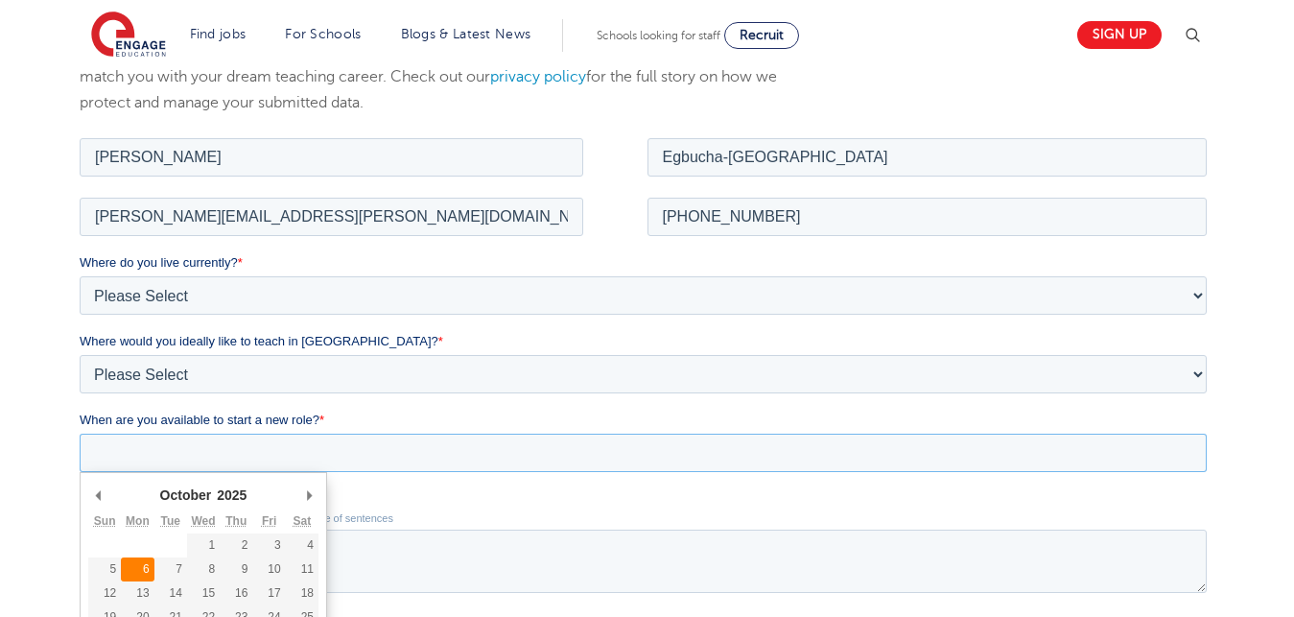
type div "2025-10-06"
type input "2025/10/06"
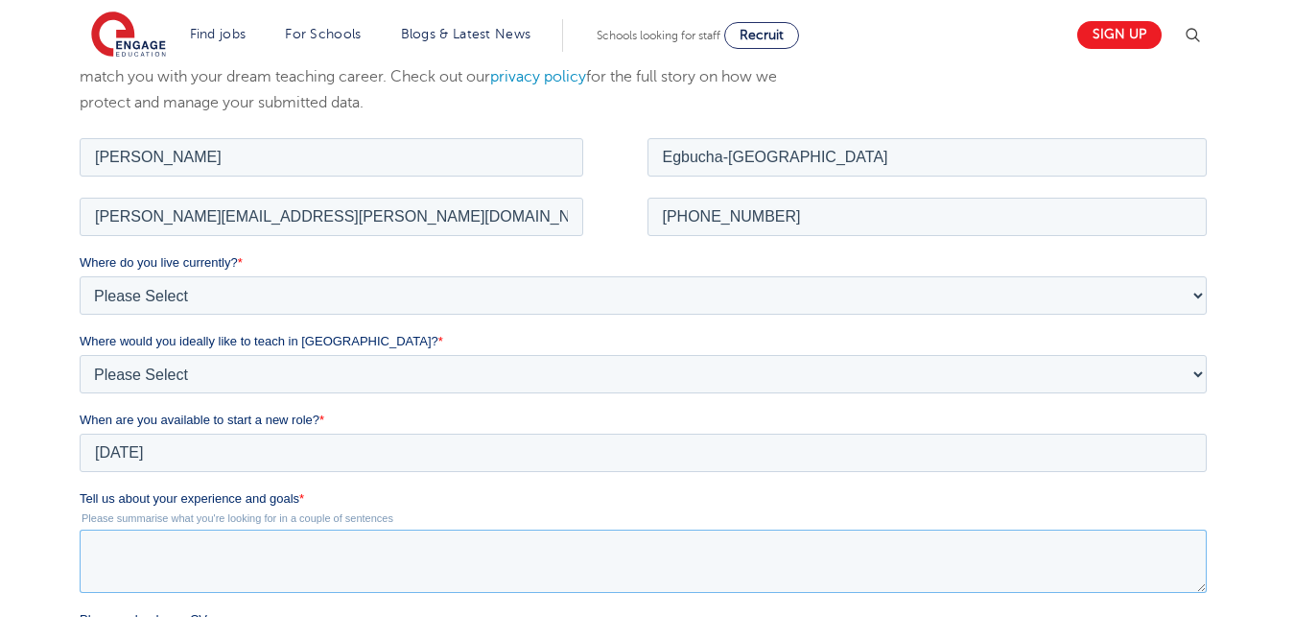
click at [147, 568] on textarea "Tell us about your experience and goals *" at bounding box center [643, 560] width 1127 height 63
paste textarea "I am in need of a Mathematics teaching job with skill worker visa sponsorship. …"
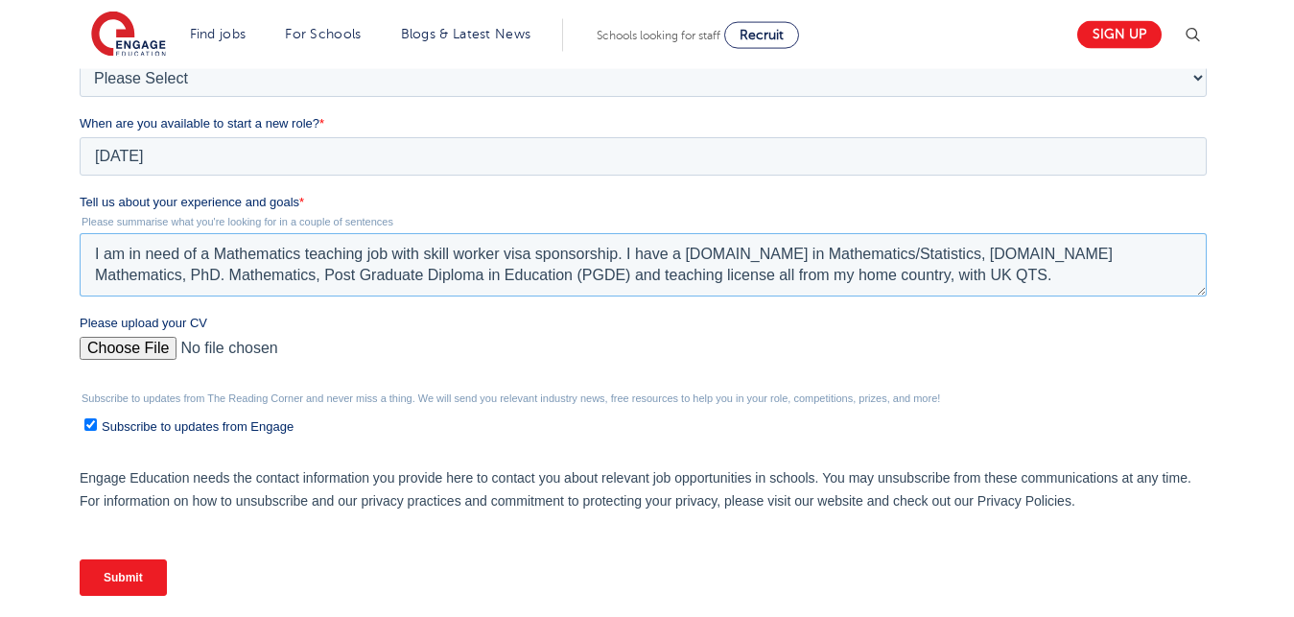
scroll to position [587, 0]
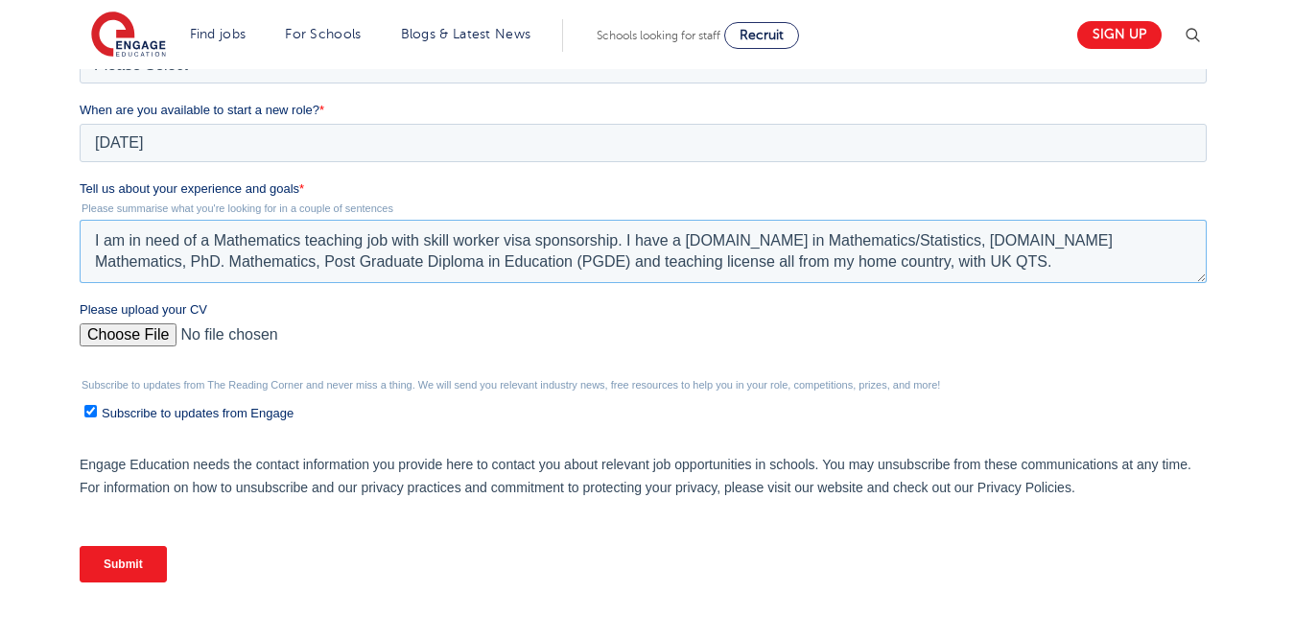
type textarea "I am in need of a Mathematics teaching job with skill worker visa sponsorship. …"
click at [119, 332] on input "Please upload your CV" at bounding box center [643, 342] width 1127 height 38
type input "C:\fakepath\[PERSON_NAME] CV maths.docx"
click at [120, 565] on input "Submit" at bounding box center [123, 564] width 87 height 36
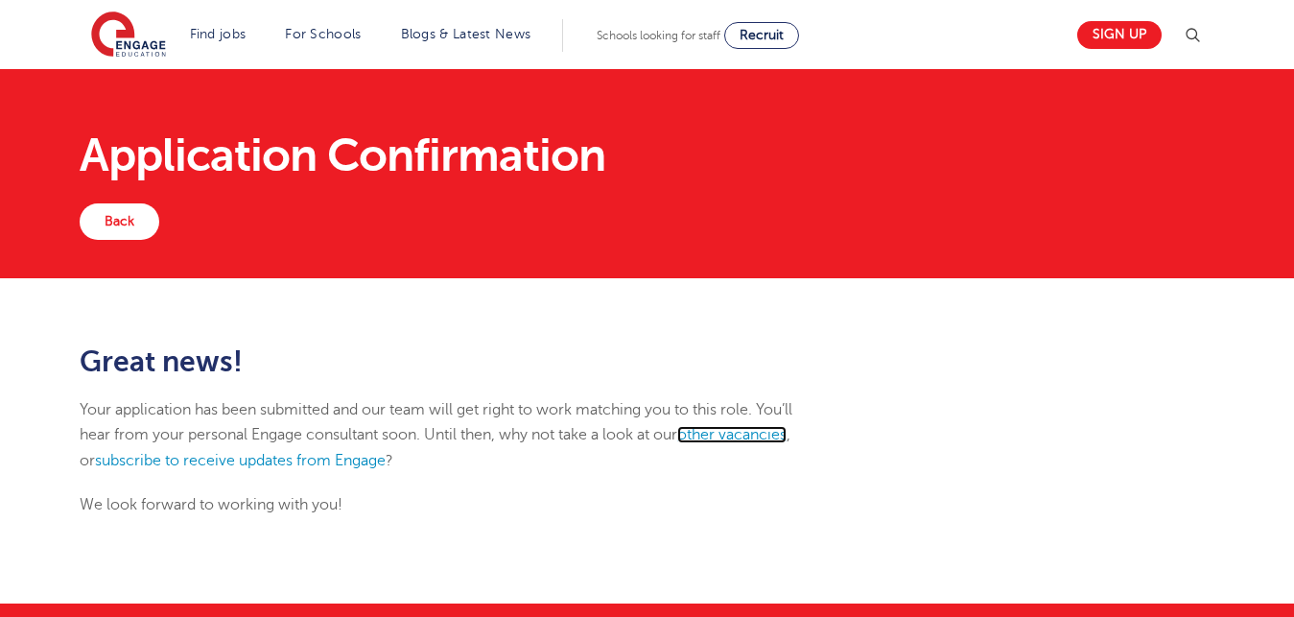
click at [752, 441] on link "other vacancies" at bounding box center [731, 434] width 109 height 17
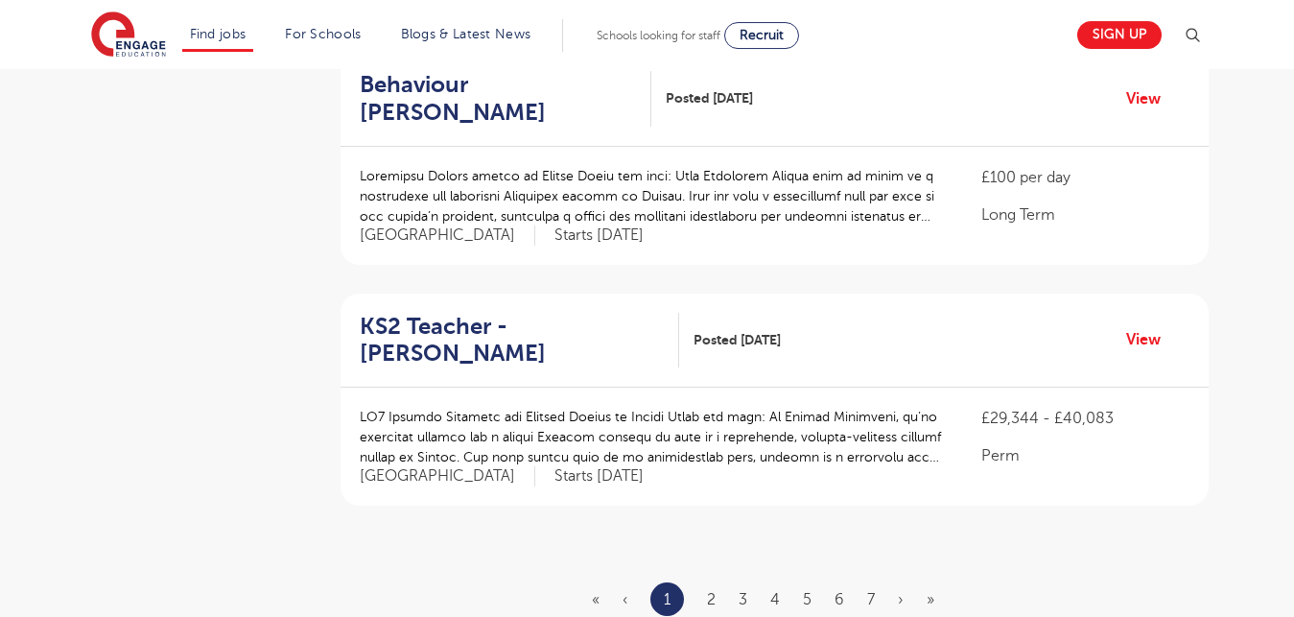
scroll to position [2153, 0]
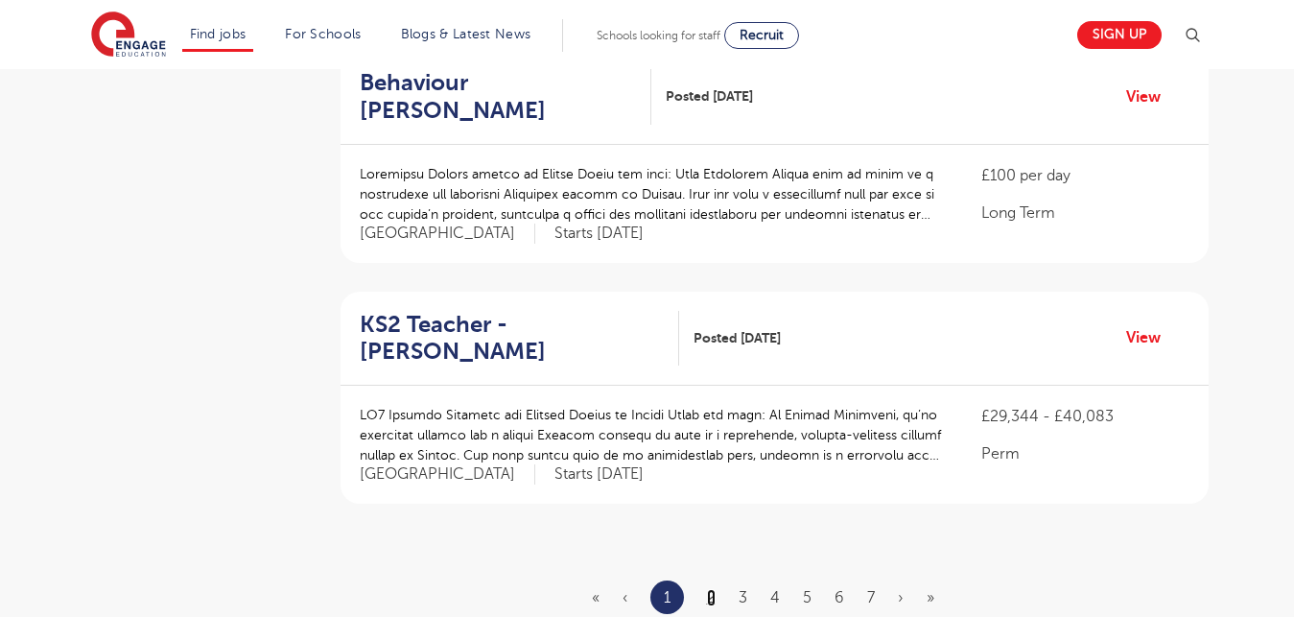
click at [711, 589] on link "2" at bounding box center [711, 597] width 9 height 17
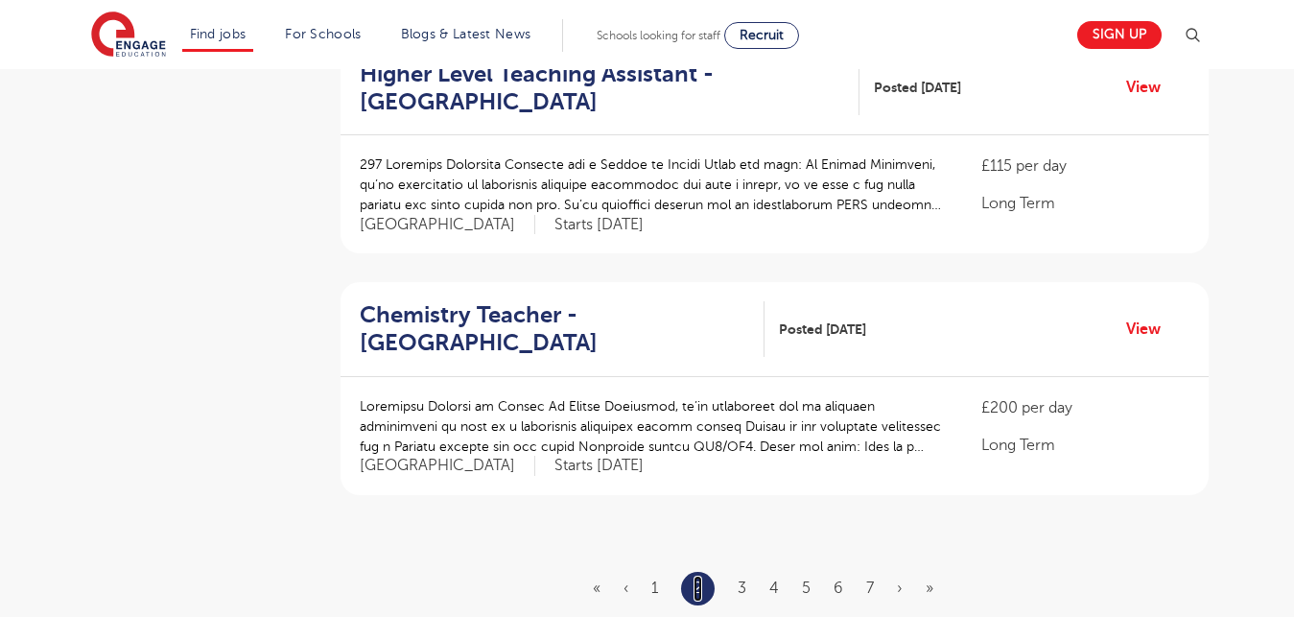
scroll to position [0, 0]
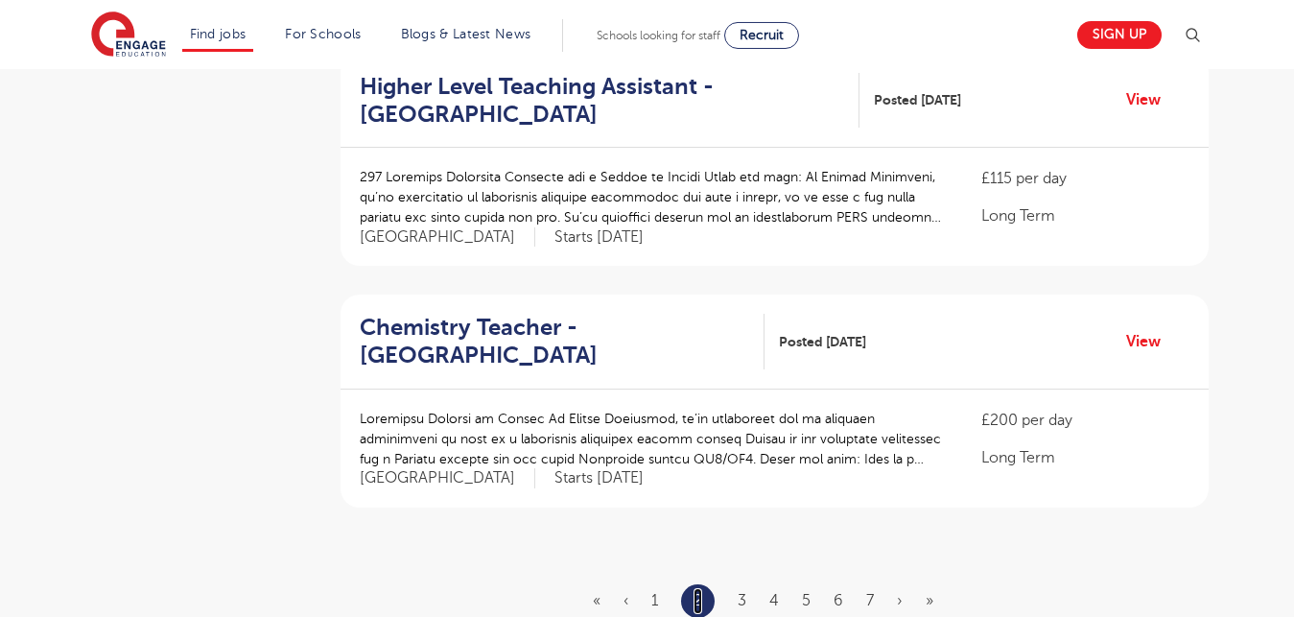
scroll to position [2169, 0]
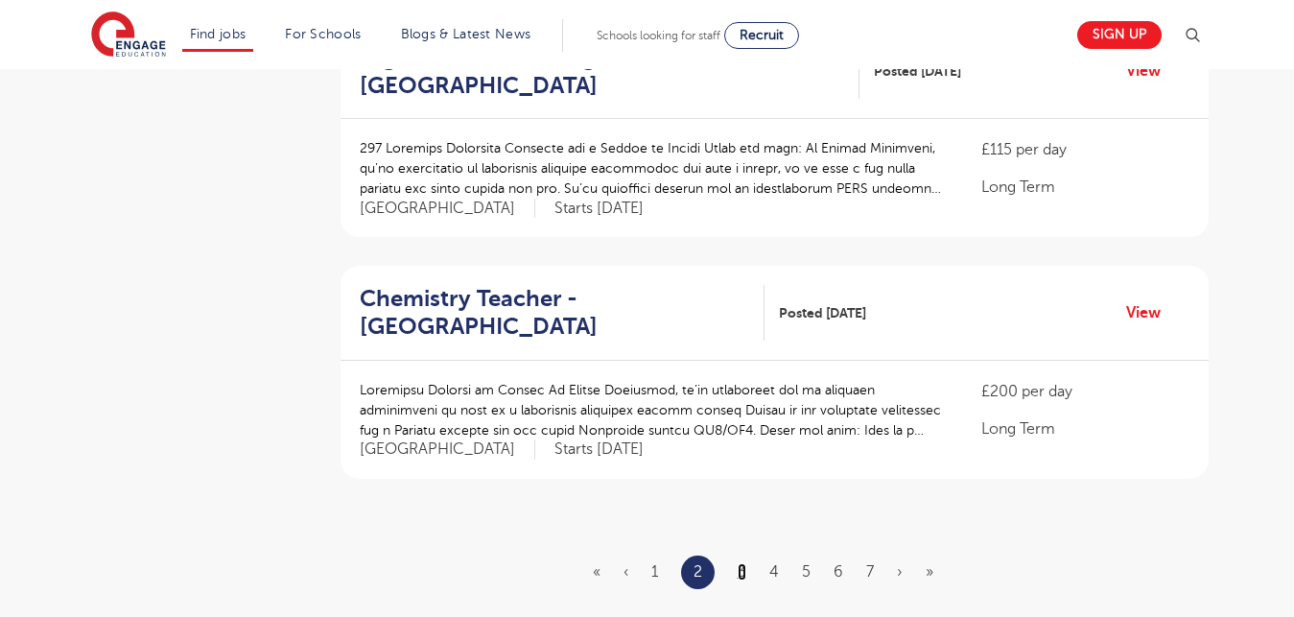
click at [745, 563] on link "3" at bounding box center [742, 571] width 9 height 17
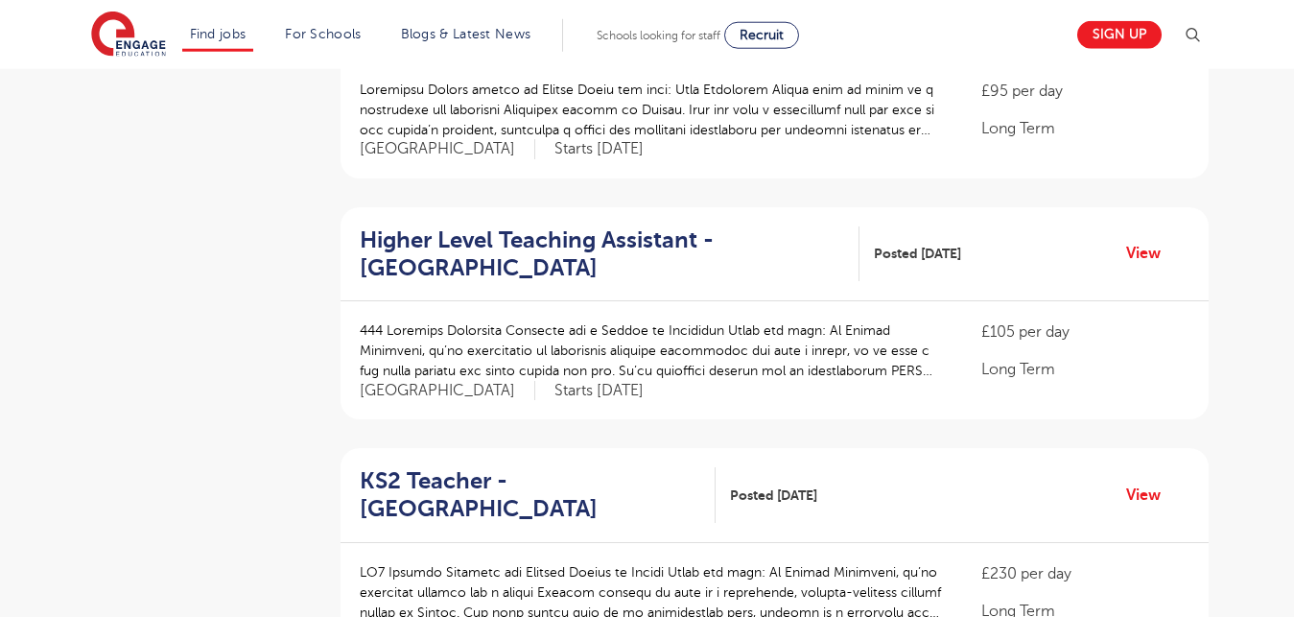
scroll to position [783, 0]
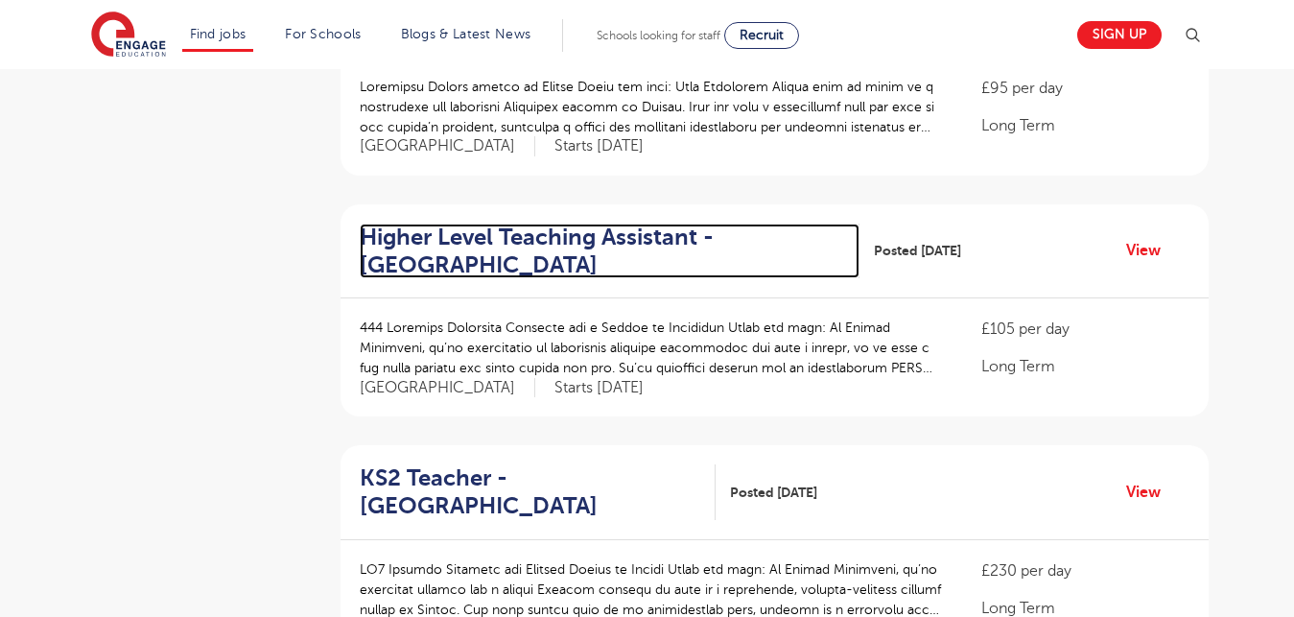
click at [483, 234] on h2 "Higher Level Teaching Assistant - Greenwich" at bounding box center [602, 252] width 485 height 56
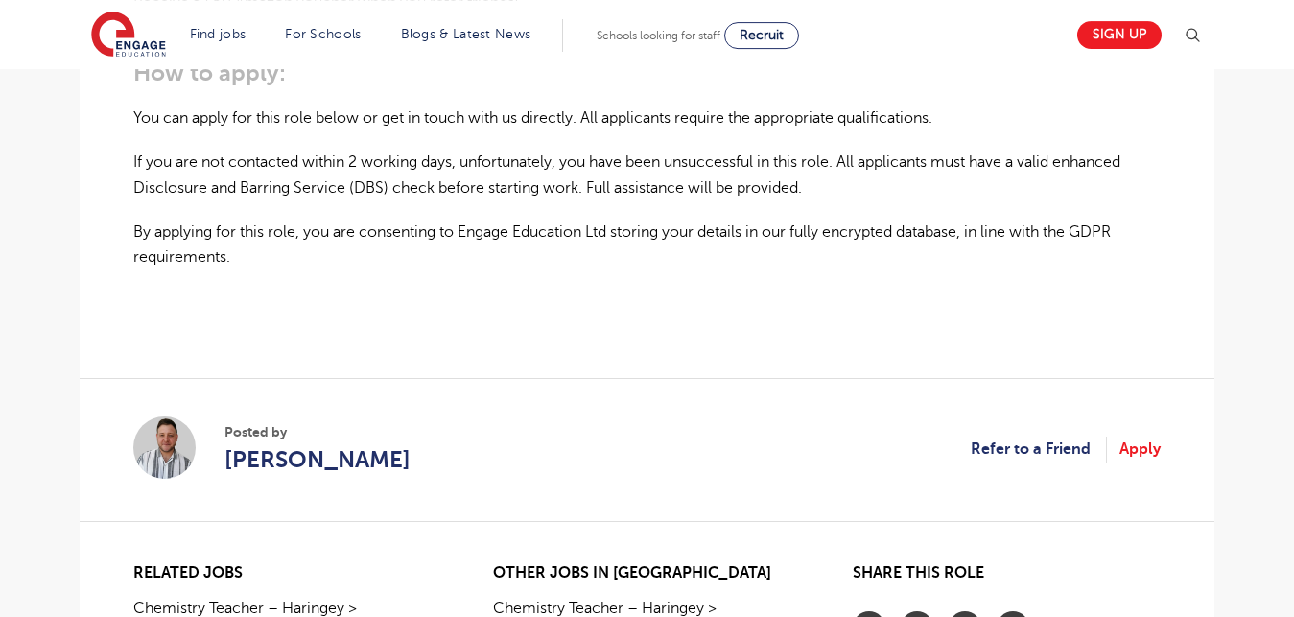
scroll to position [1452, 0]
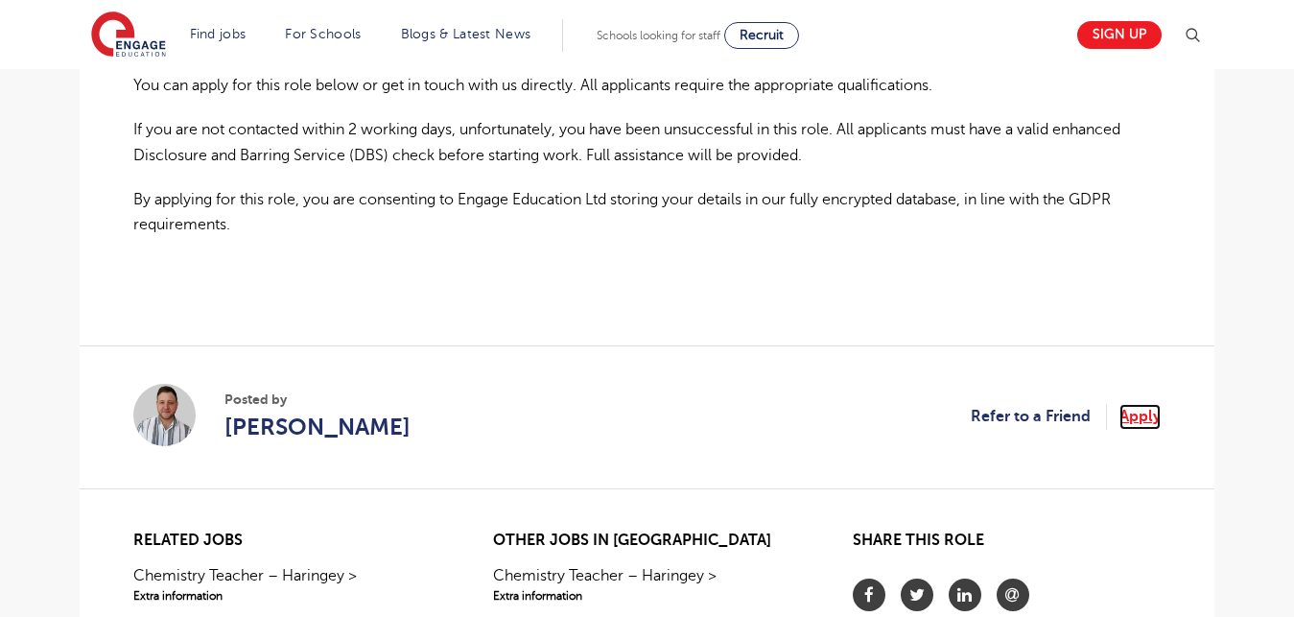
click at [1147, 429] on link "Apply" at bounding box center [1140, 416] width 41 height 25
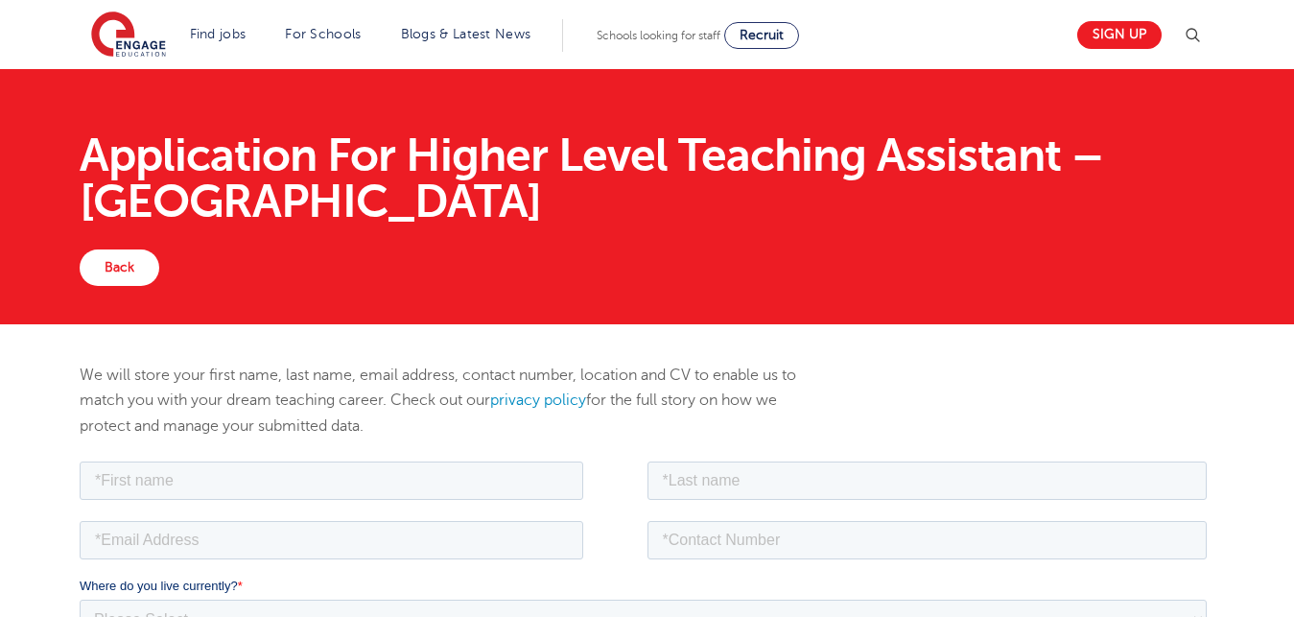
click at [428, 453] on div "We will store your first name, last name, email address, contact number, locati…" at bounding box center [453, 410] width 776 height 95
click at [199, 472] on input "text" at bounding box center [332, 480] width 504 height 38
type input "[PERSON_NAME]"
click at [741, 490] on input "text" at bounding box center [928, 480] width 560 height 38
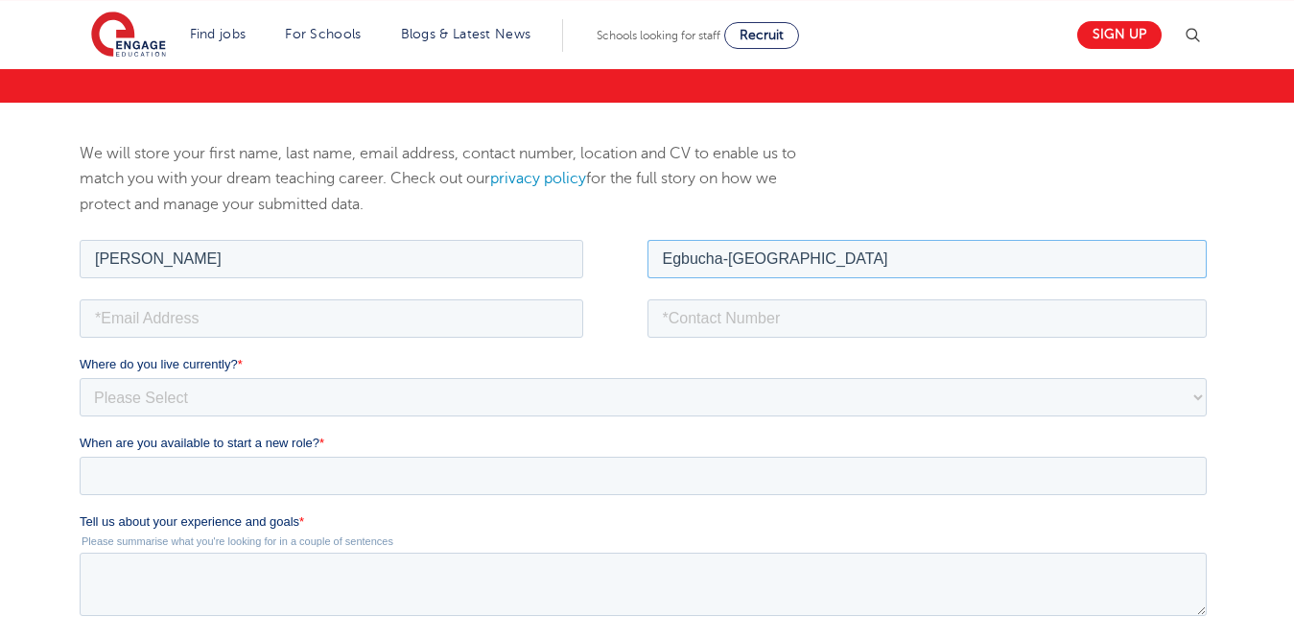
scroll to position [245, 0]
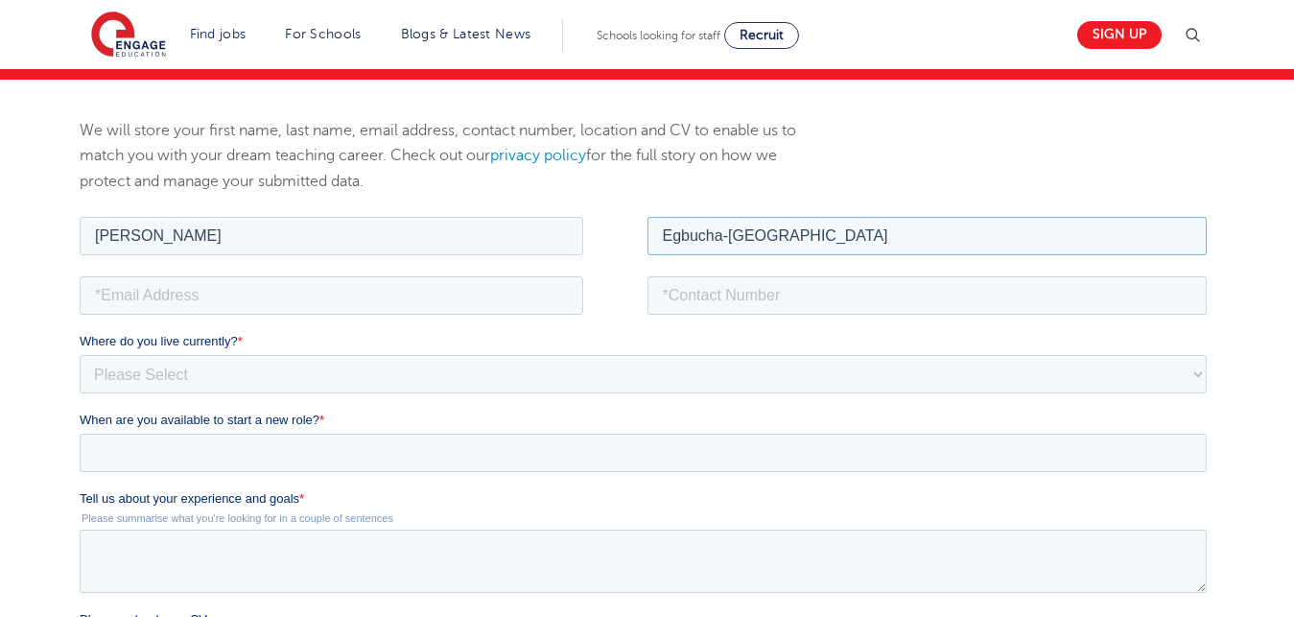
type input "Egbucha-[GEOGRAPHIC_DATA]"
click at [229, 288] on input "email" at bounding box center [332, 294] width 504 height 38
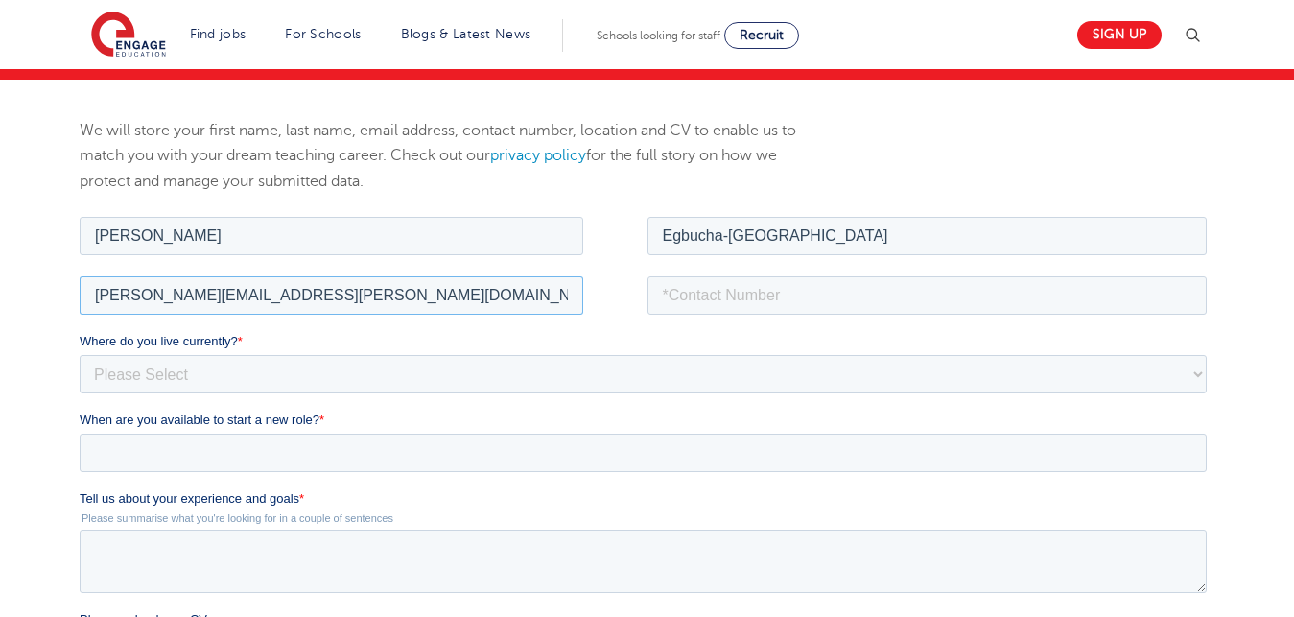
type input "[PERSON_NAME][EMAIL_ADDRESS][PERSON_NAME][DOMAIN_NAME]"
click at [725, 289] on input "tel" at bounding box center [928, 294] width 560 height 38
type input "[PHONE_NUMBER]"
click at [80, 354] on select "Please Select [GEOGRAPHIC_DATA] [GEOGRAPHIC_DATA] [GEOGRAPHIC_DATA] [GEOGRAPHIC…" at bounding box center [643, 373] width 1127 height 38
select select "[GEOGRAPHIC_DATA]"
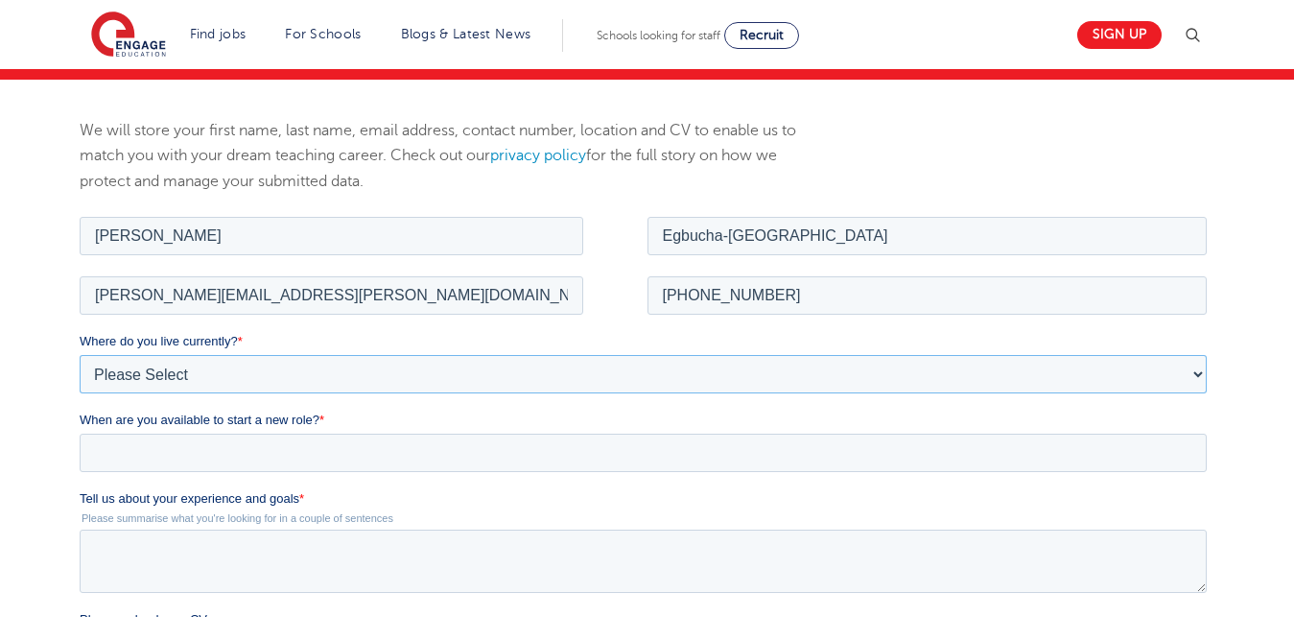
click option "[GEOGRAPHIC_DATA]" at bounding box center [80, 212] width 0 height 0
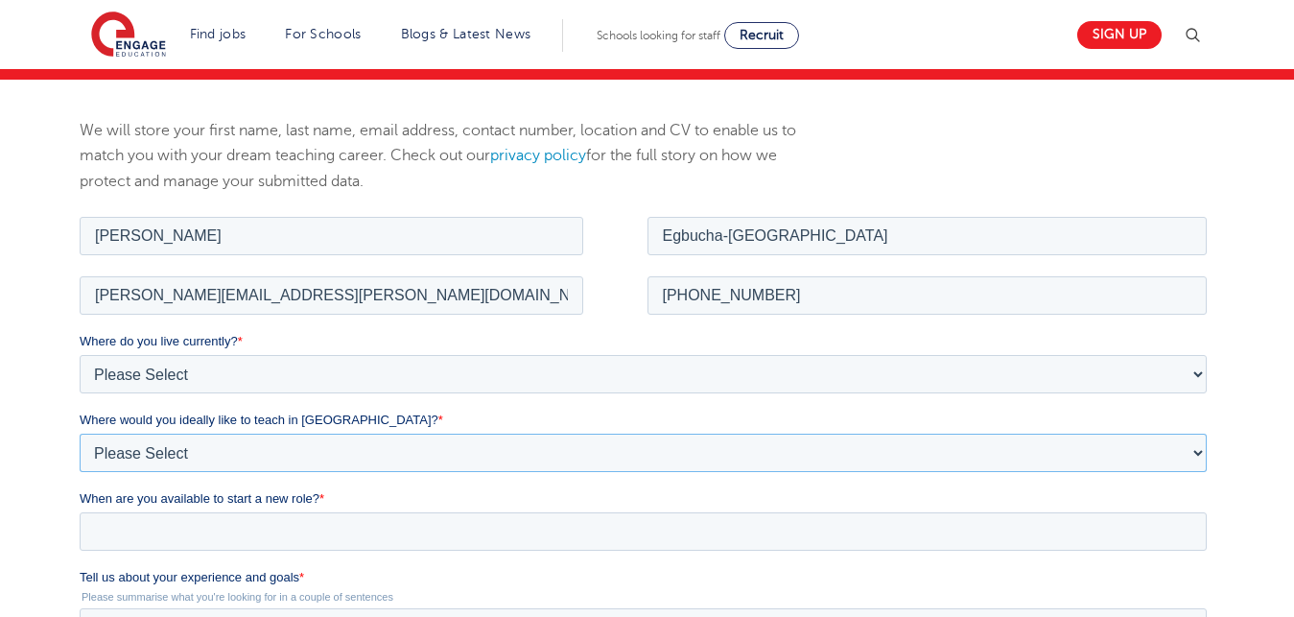
click at [80, 433] on select "Please Select I'm flexible! [GEOGRAPHIC_DATA] Any city in [GEOGRAPHIC_DATA] [GE…" at bounding box center [643, 452] width 1127 height 38
click option "Any city in [GEOGRAPHIC_DATA]" at bounding box center [80, 212] width 0 height 0
click at [80, 433] on select "Please Select I'm flexible! [GEOGRAPHIC_DATA] Any city in [GEOGRAPHIC_DATA] [GE…" at bounding box center [643, 452] width 1127 height 38
select select "Urban- [GEOGRAPHIC_DATA]"
click option "[GEOGRAPHIC_DATA]" at bounding box center [80, 212] width 0 height 0
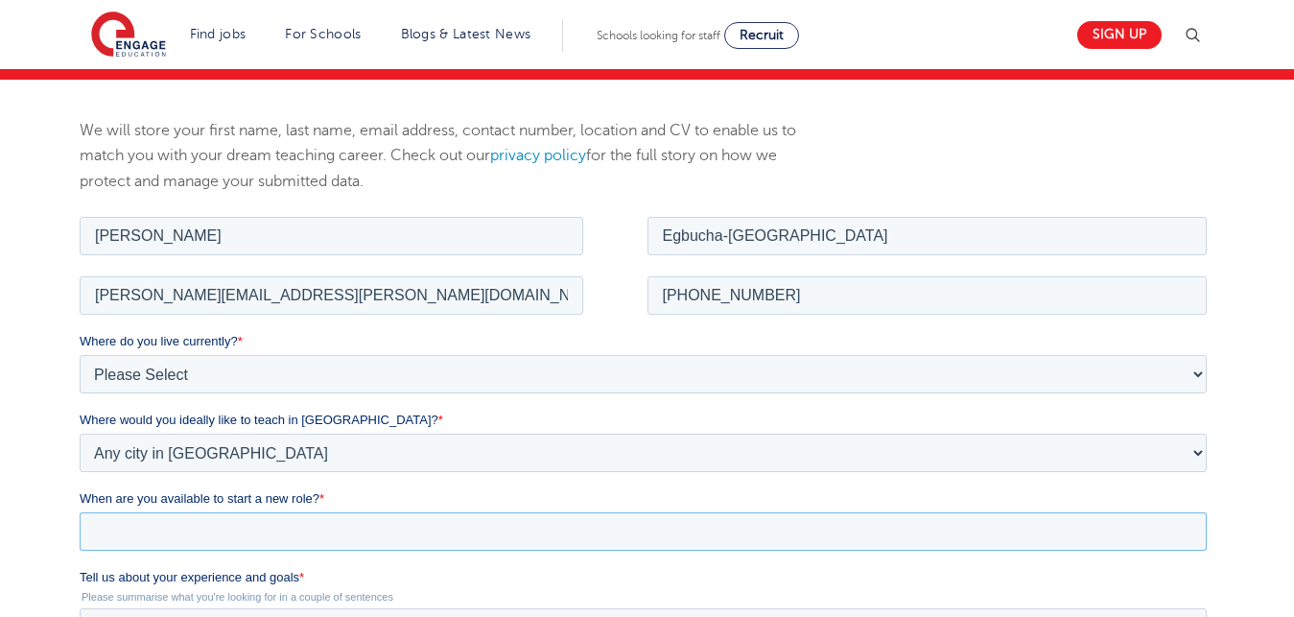
click at [200, 522] on input "When are you available to start a new role? *" at bounding box center [643, 530] width 1127 height 38
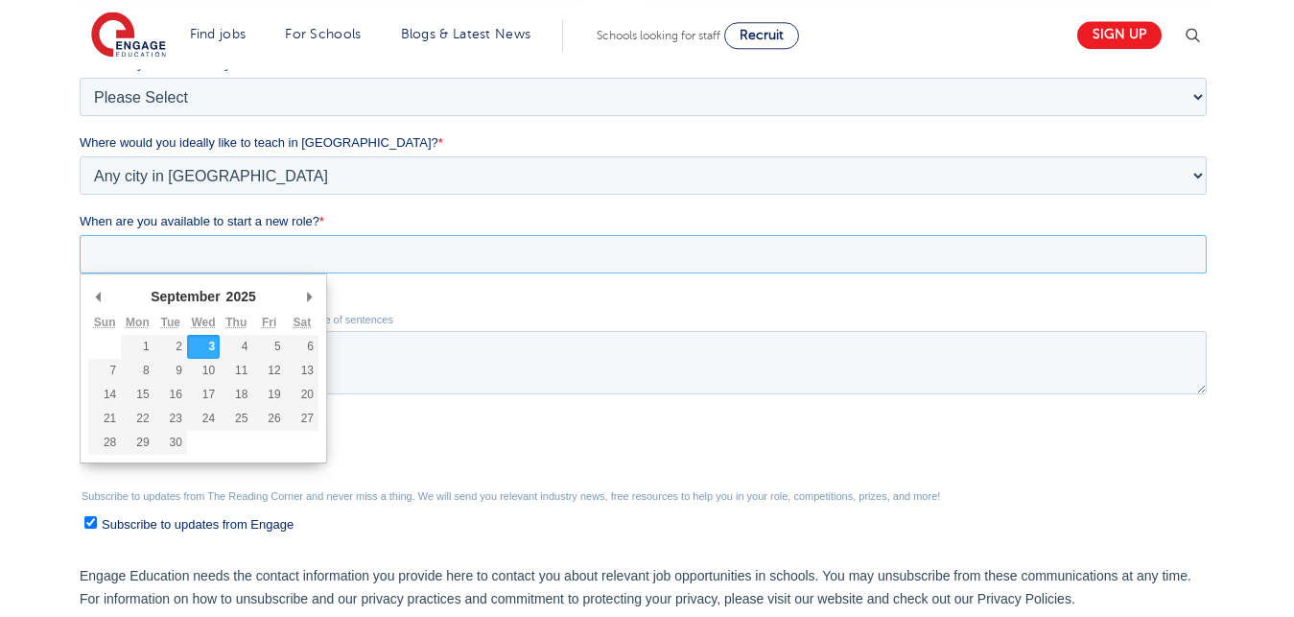
scroll to position [555, 0]
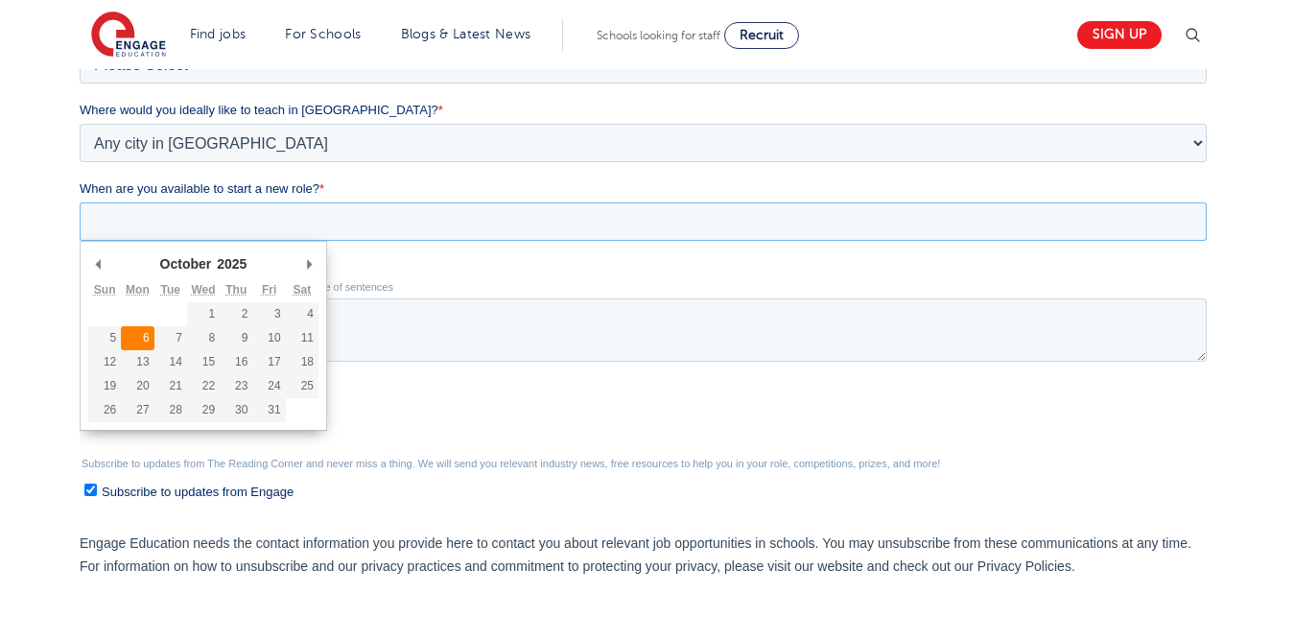
type div "[DATE]"
type input "[DATE]"
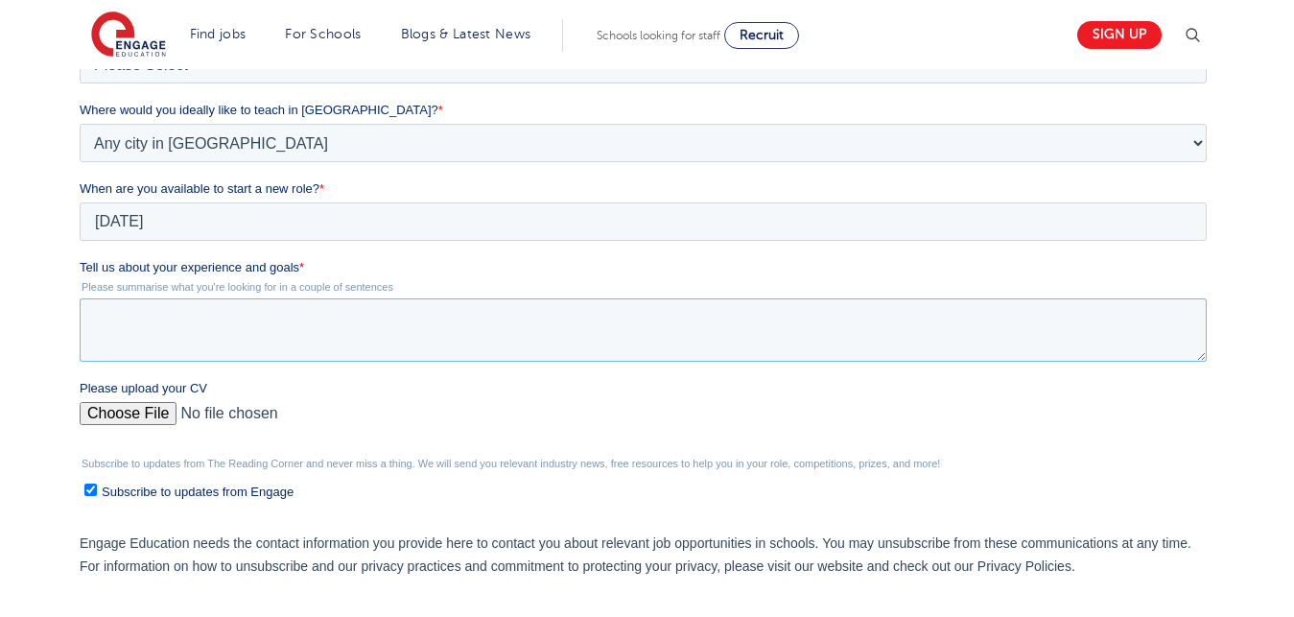
click at [149, 335] on textarea "Tell us about your experience and goals *" at bounding box center [643, 329] width 1127 height 63
paste textarea "I am in need of a Mathematics teaching job with skill worker visa sponsorship. …"
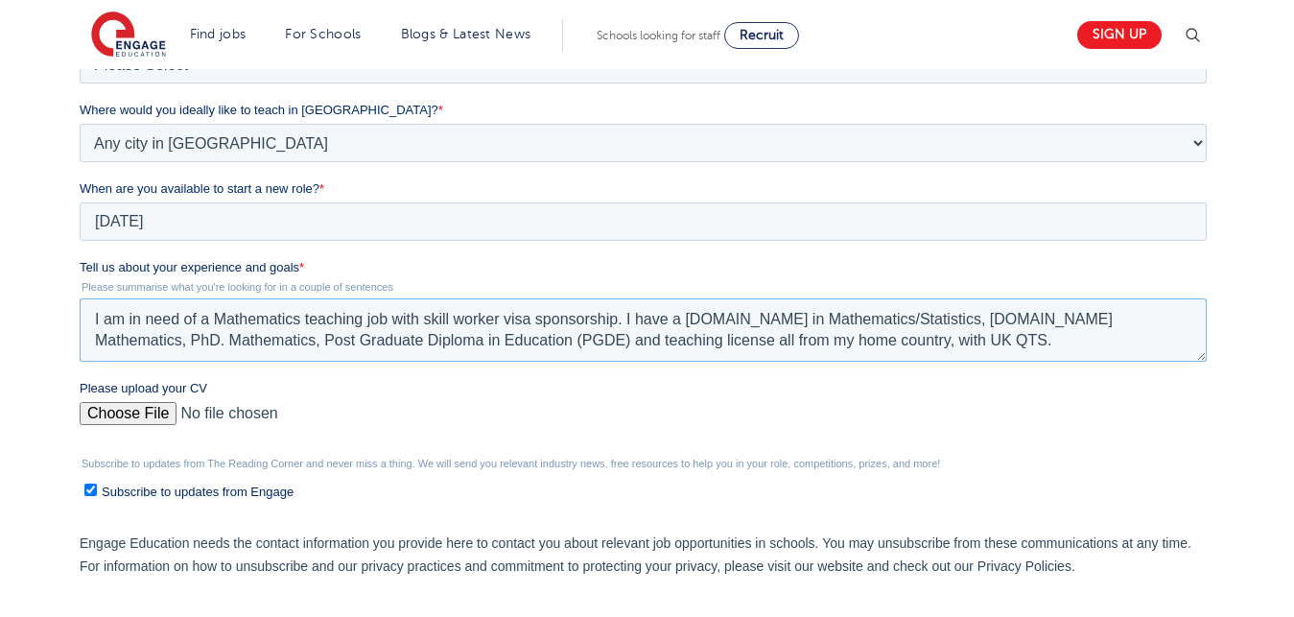
type textarea "I am in need of a Mathematics teaching job with skill worker visa sponsorship. …"
click at [126, 421] on input "Please upload your CV" at bounding box center [643, 421] width 1127 height 38
type input "C:\fakepath\[PERSON_NAME] CV maths.docx"
click at [484, 352] on textarea "I am in need of a Mathematics teaching job with skill worker visa sponsorship. …" at bounding box center [643, 329] width 1127 height 63
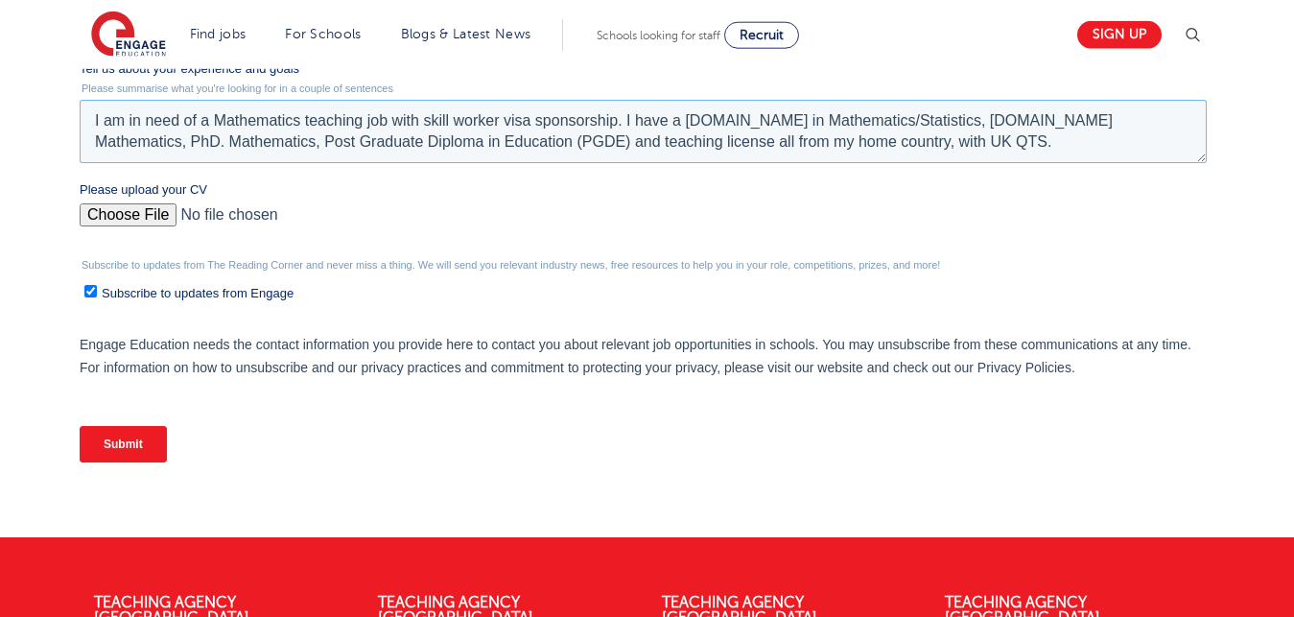
scroll to position [783, 0]
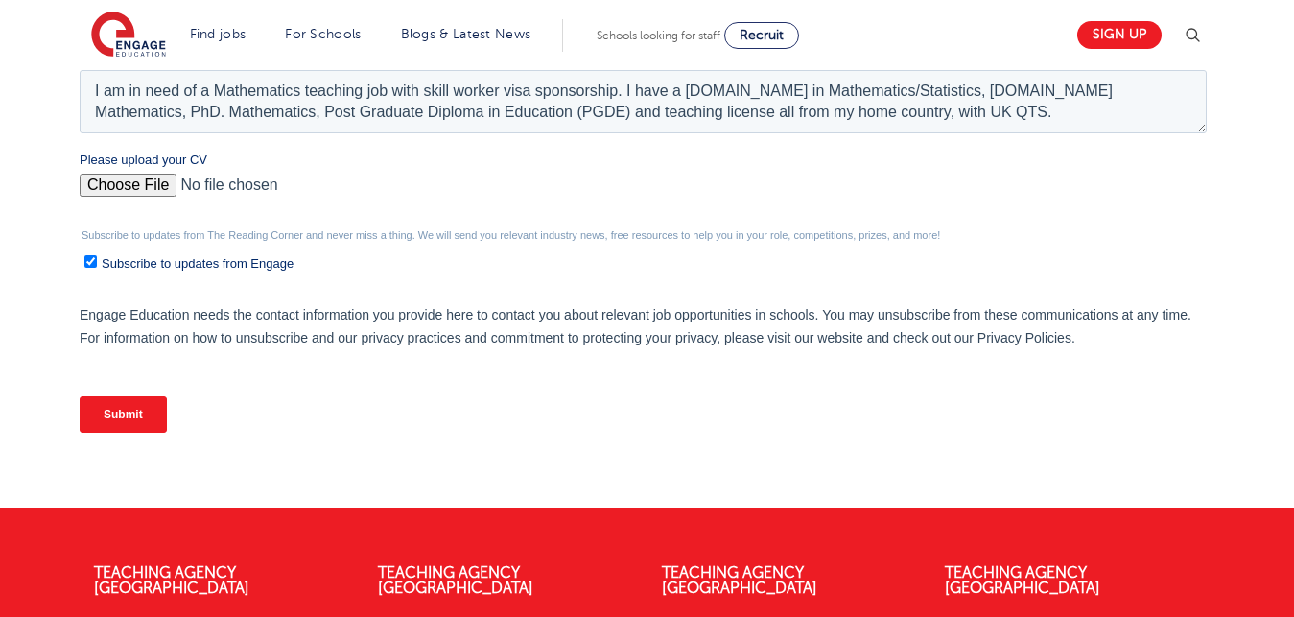
click at [114, 415] on input "Submit" at bounding box center [123, 414] width 87 height 36
